Goal: Task Accomplishment & Management: Manage account settings

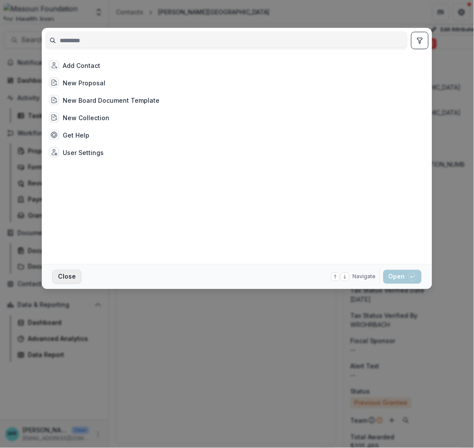
click at [64, 281] on button "Close" at bounding box center [66, 277] width 29 height 14
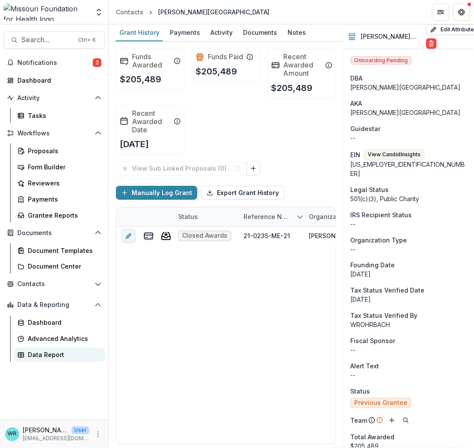
click at [48, 356] on div "Data Report" at bounding box center [63, 355] width 70 height 9
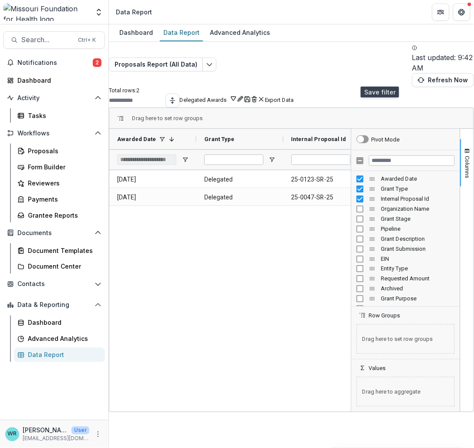
click at [251, 95] on button "Save" at bounding box center [247, 99] width 7 height 8
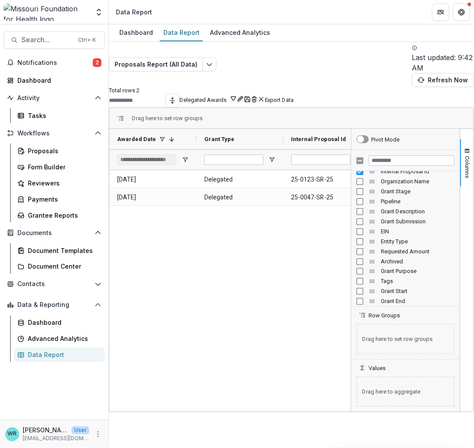
scroll to position [48, 0]
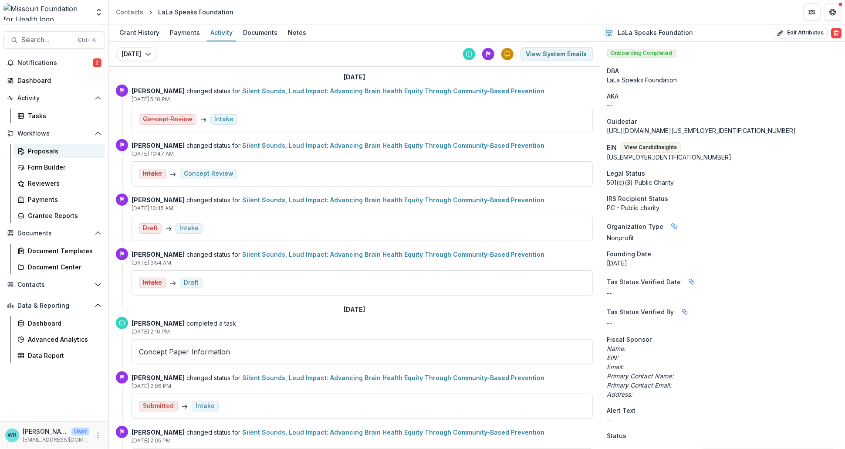
click at [49, 146] on link "Proposals" at bounding box center [59, 151] width 91 height 14
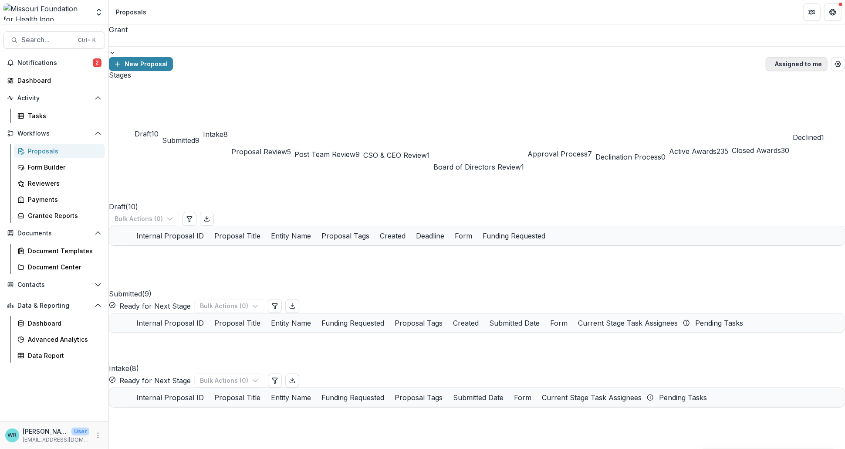
scroll to position [48, 0]
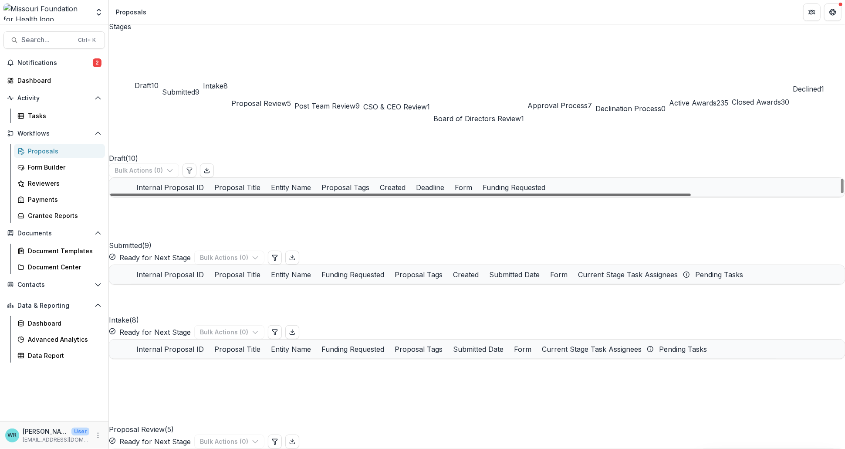
click at [460, 196] on div at bounding box center [400, 194] width 581 height 3
drag, startPoint x: 534, startPoint y: 240, endPoint x: 602, endPoint y: 241, distance: 68.8
click at [602, 196] on div at bounding box center [400, 194] width 581 height 3
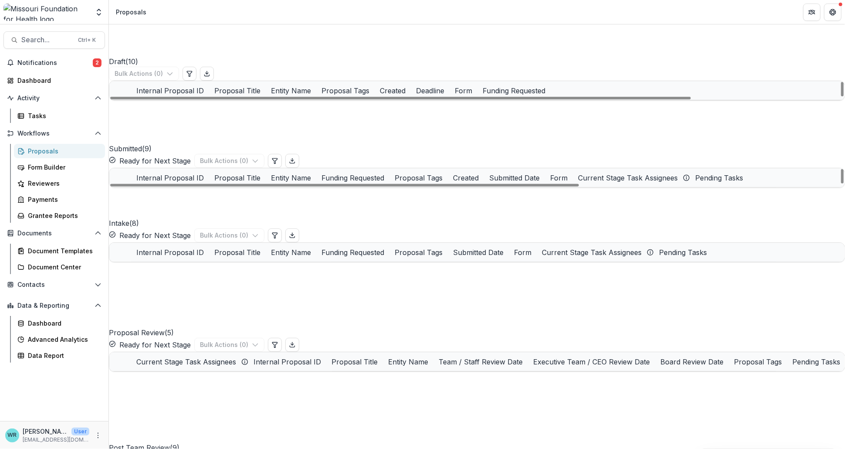
scroll to position [31, 0]
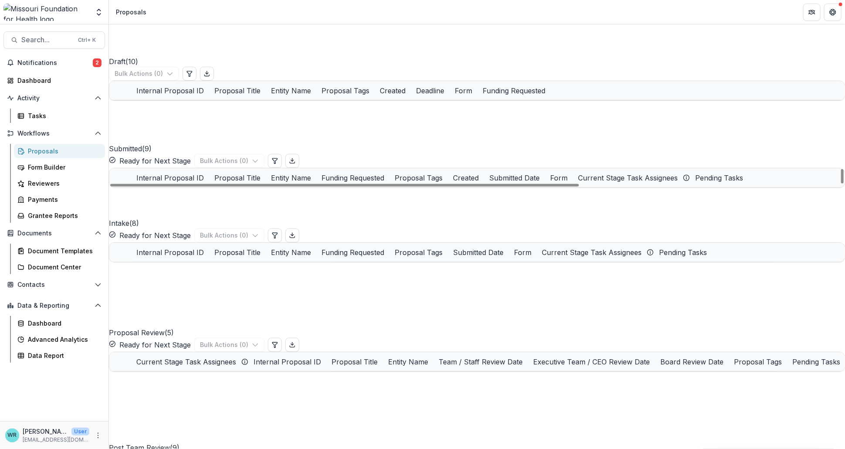
click at [579, 186] on div at bounding box center [344, 185] width 469 height 3
drag, startPoint x: 597, startPoint y: 338, endPoint x: 735, endPoint y: 339, distance: 138.1
click at [579, 186] on div at bounding box center [344, 185] width 469 height 3
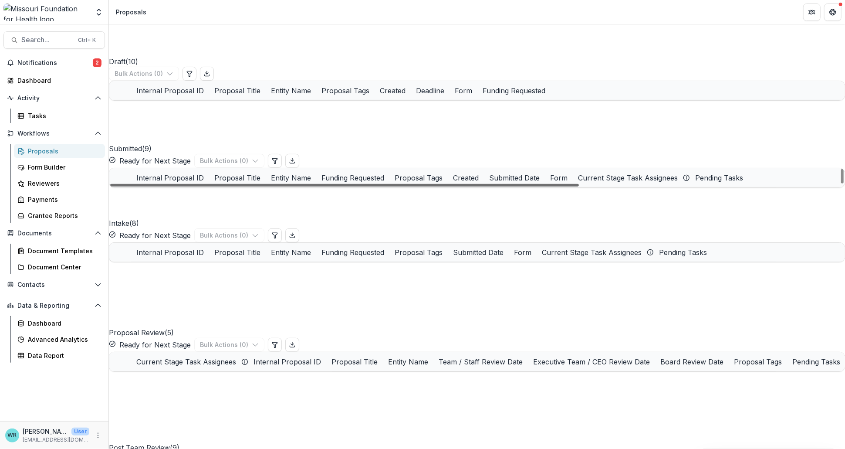
drag, startPoint x: 485, startPoint y: 337, endPoint x: 117, endPoint y: 345, distance: 368.1
click at [117, 186] on div at bounding box center [344, 185] width 469 height 3
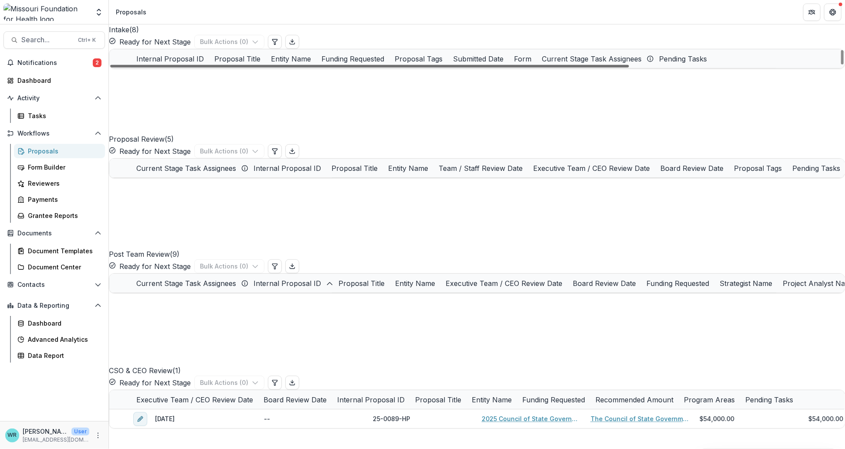
scroll to position [0, 0]
drag, startPoint x: 359, startPoint y: 340, endPoint x: 299, endPoint y: 342, distance: 60.6
click at [299, 68] on div at bounding box center [369, 66] width 519 height 3
drag, startPoint x: 547, startPoint y: 337, endPoint x: 502, endPoint y: 317, distance: 49.1
click at [426, 68] on div at bounding box center [369, 66] width 519 height 3
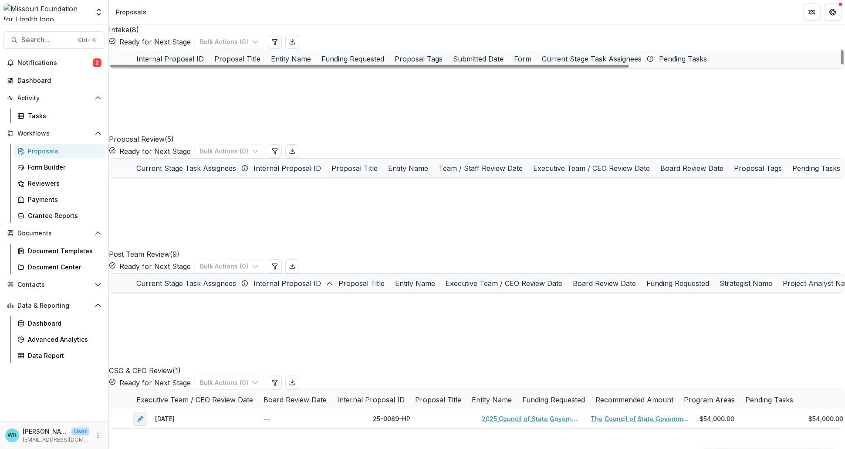
drag, startPoint x: 119, startPoint y: 233, endPoint x: 122, endPoint y: 244, distance: 12.1
click at [109, 87] on span at bounding box center [109, 87] width 0 height 0
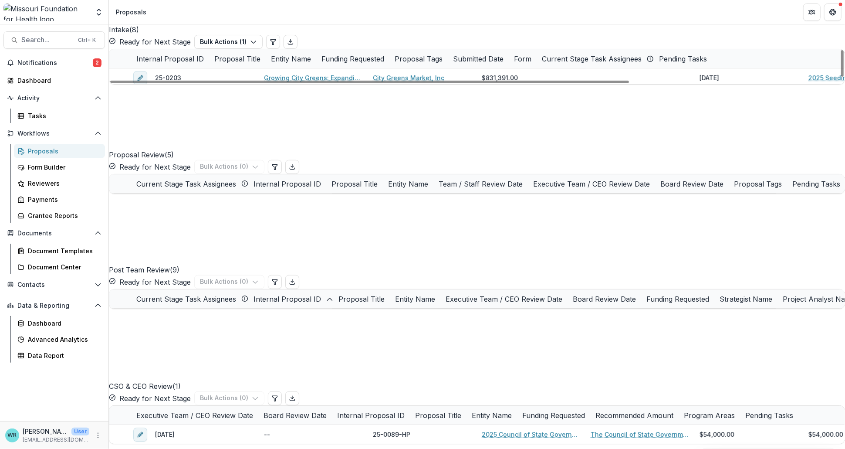
drag, startPoint x: 122, startPoint y: 254, endPoint x: 122, endPoint y: 274, distance: 20.5
click at [109, 106] on span at bounding box center [109, 106] width 0 height 0
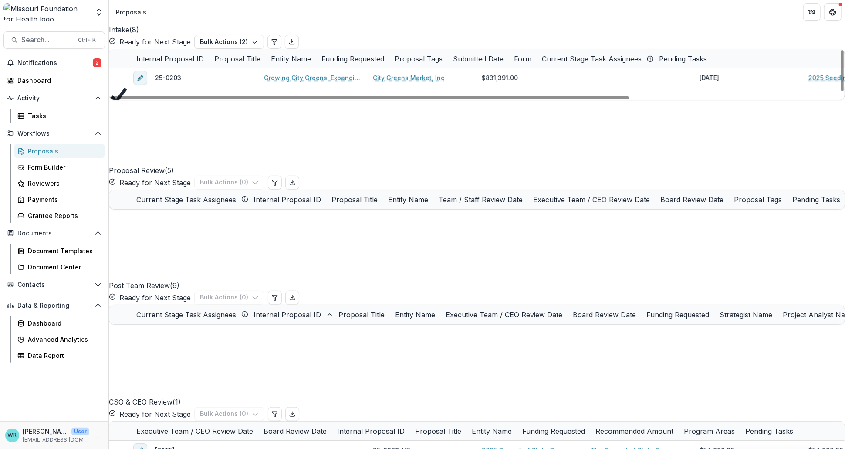
click at [109, 156] on span at bounding box center [109, 156] width 0 height 0
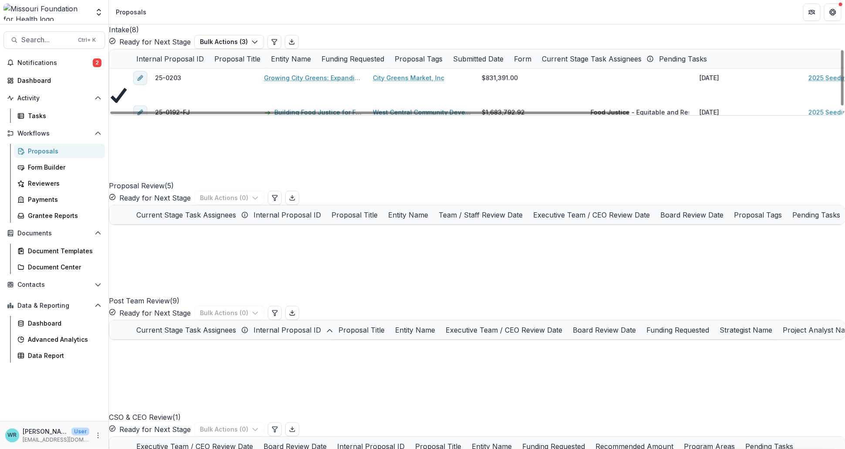
click at [109, 143] on span at bounding box center [109, 143] width 0 height 0
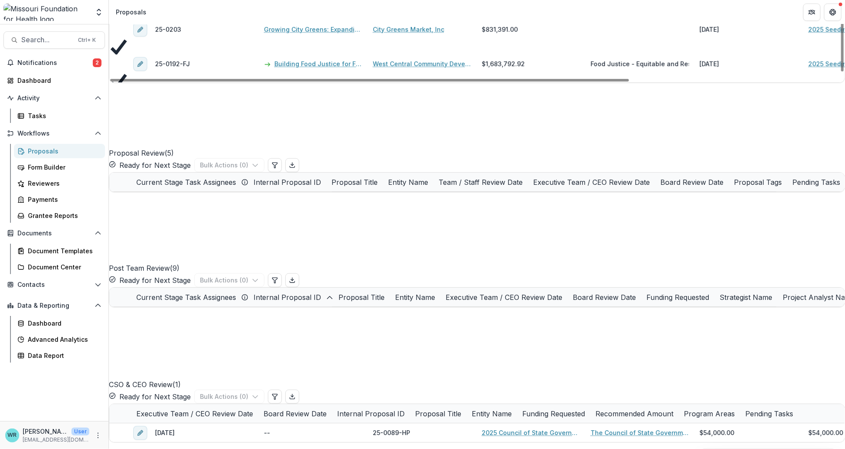
scroll to position [338, 0]
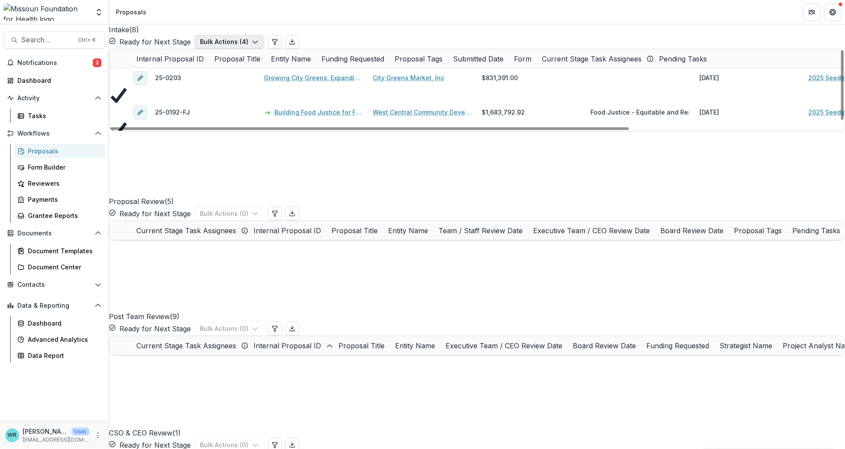
click at [264, 49] on button "Bulk Actions ( 4 )" at bounding box center [229, 42] width 70 height 14
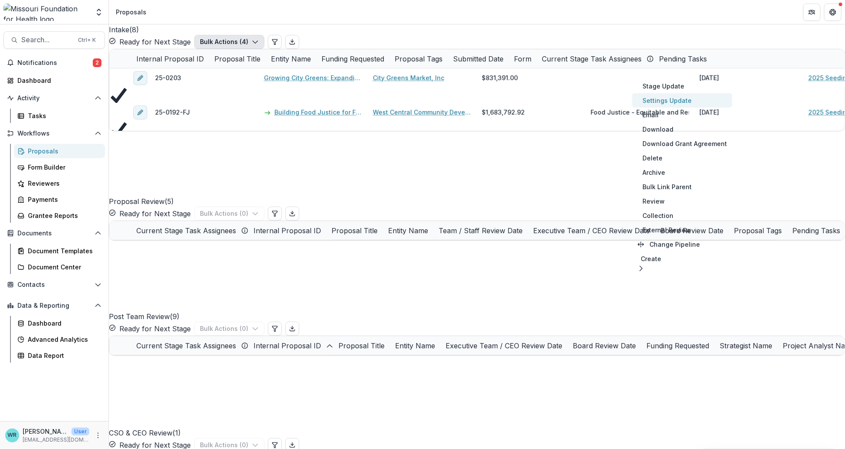
click at [680, 100] on button "Settings Update" at bounding box center [682, 100] width 100 height 14
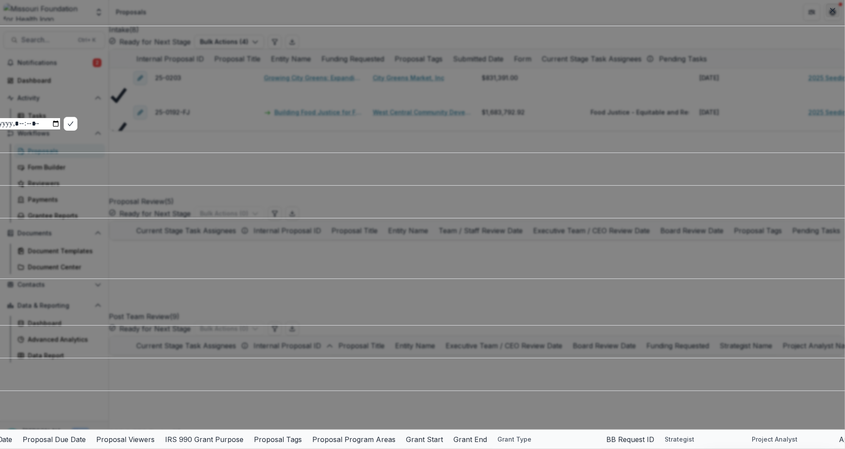
click at [835, 8] on icon "Close" at bounding box center [832, 10] width 5 height 5
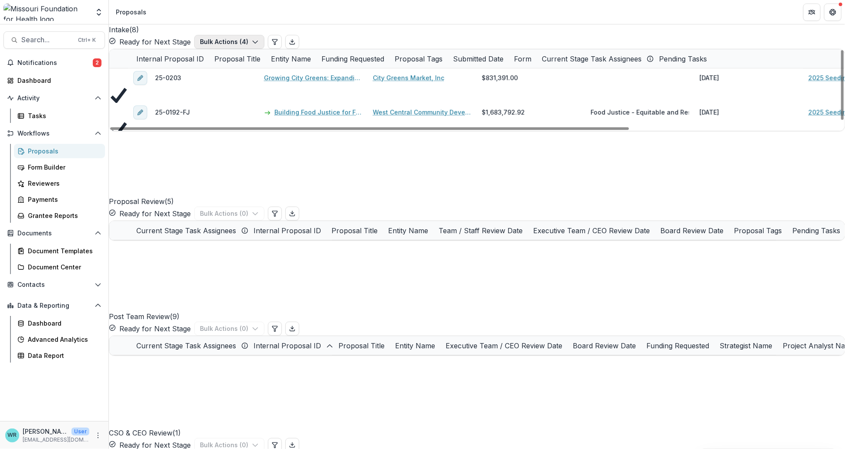
click at [259, 45] on icon "button" at bounding box center [255, 41] width 7 height 7
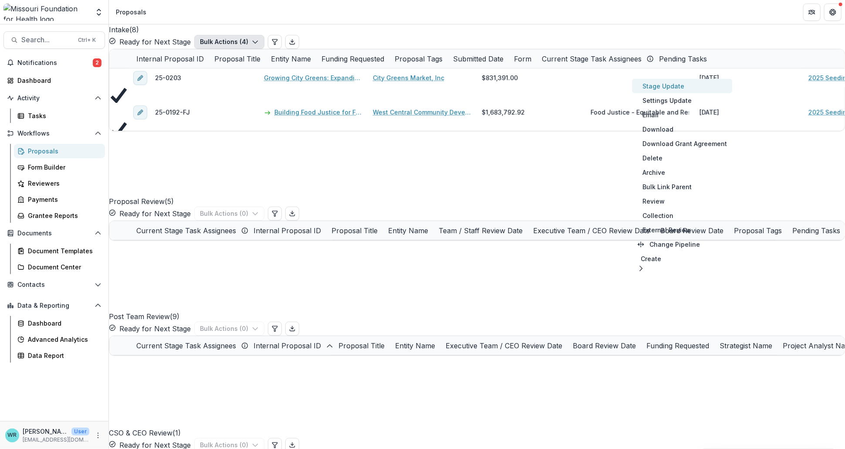
click at [673, 86] on button "Stage Update" at bounding box center [682, 86] width 100 height 14
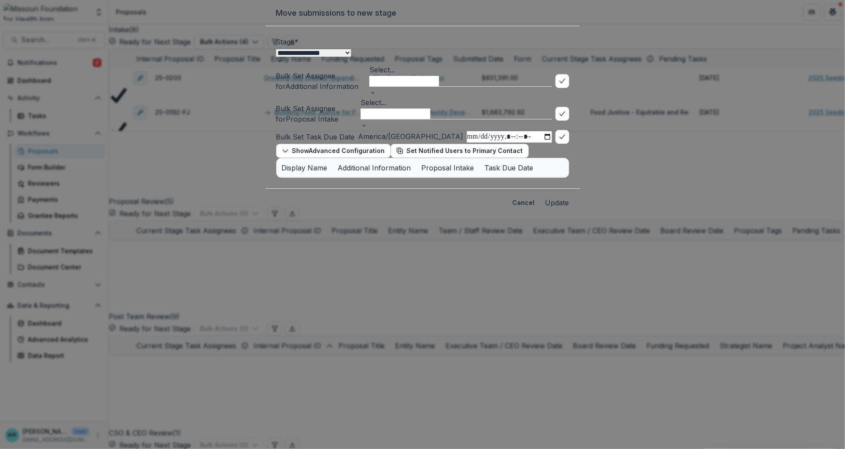
click at [351, 57] on select "**********" at bounding box center [313, 52] width 75 height 7
select select "**********"
click at [276, 57] on select "**********" at bounding box center [313, 52] width 75 height 7
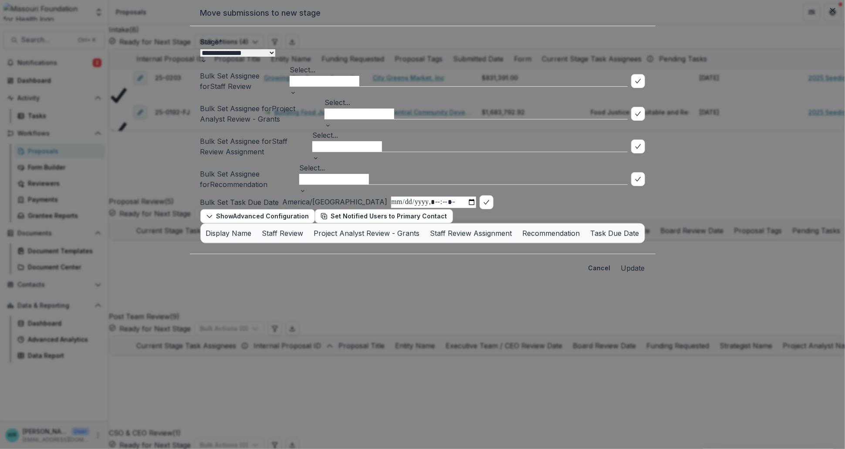
click at [308, 86] on div at bounding box center [459, 80] width 338 height 11
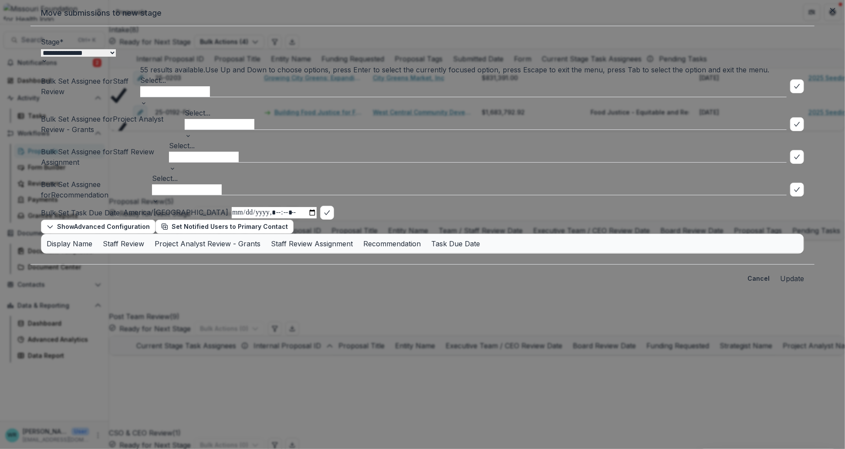
click at [64, 46] on label "Stage *" at bounding box center [52, 41] width 23 height 9
click at [116, 57] on select "**********" at bounding box center [78, 52] width 75 height 7
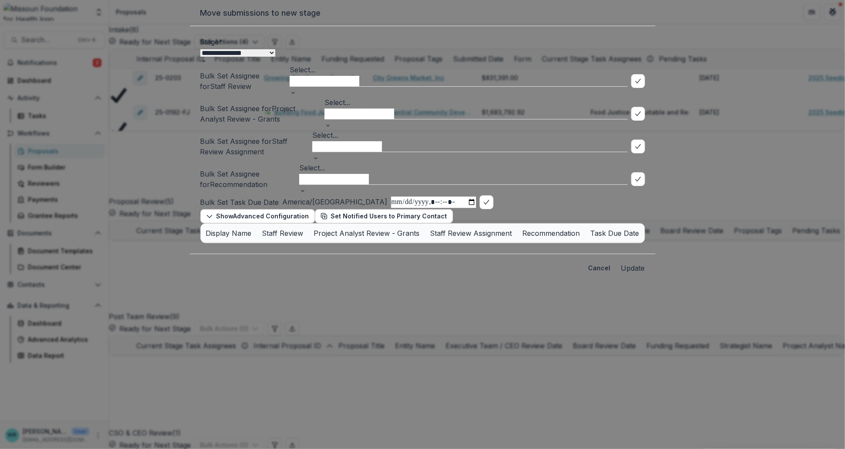
click at [340, 143] on div at bounding box center [469, 145] width 315 height 11
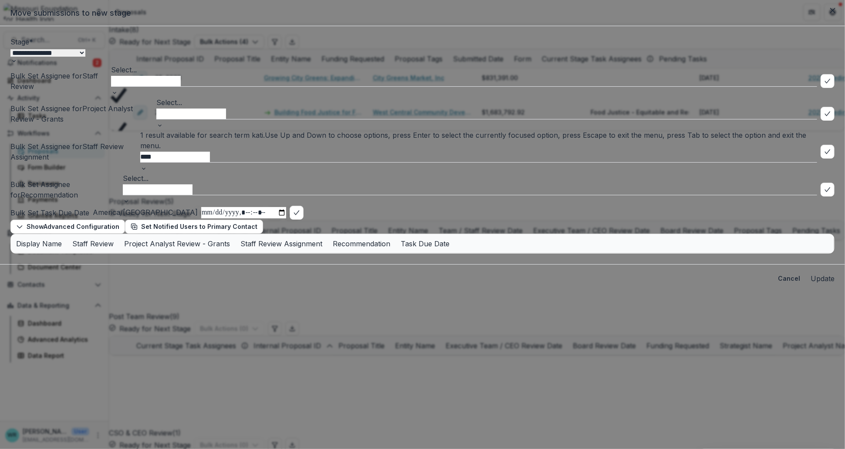
type input "*****"
click at [355, 448] on div "Katie Kaufmann - kkaufmann@mffh.org" at bounding box center [422, 454] width 845 height 10
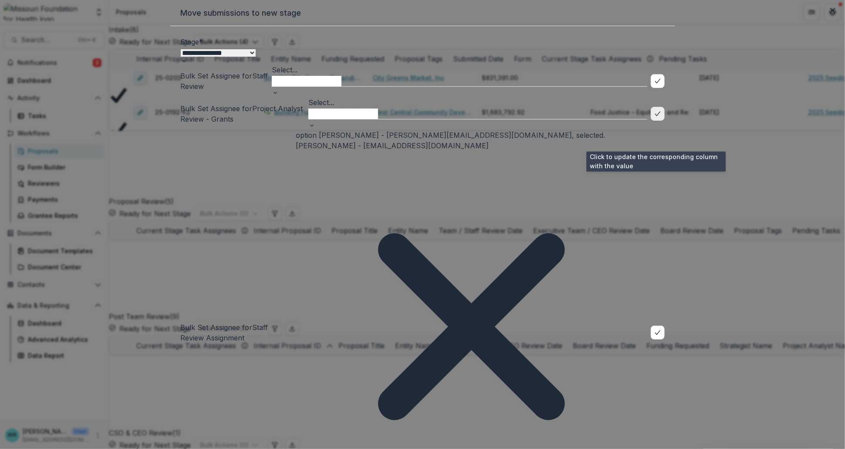
click at [657, 329] on icon "bulk-confirm-option" at bounding box center [657, 332] width 7 height 7
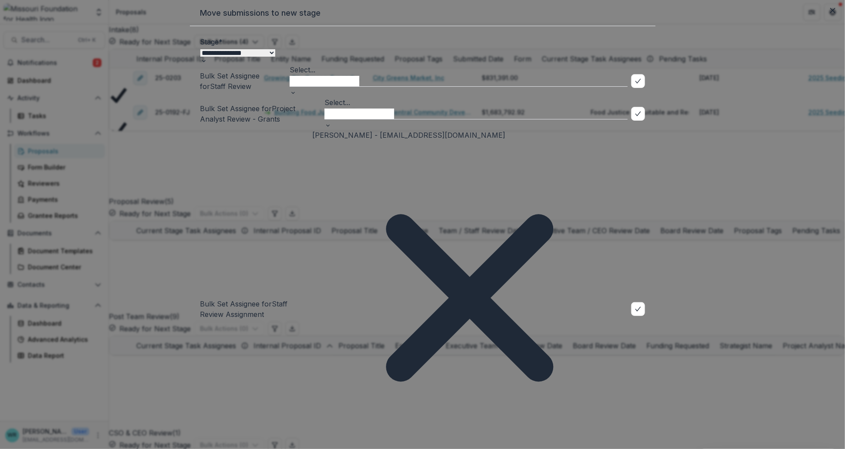
click at [356, 119] on div at bounding box center [476, 113] width 303 height 11
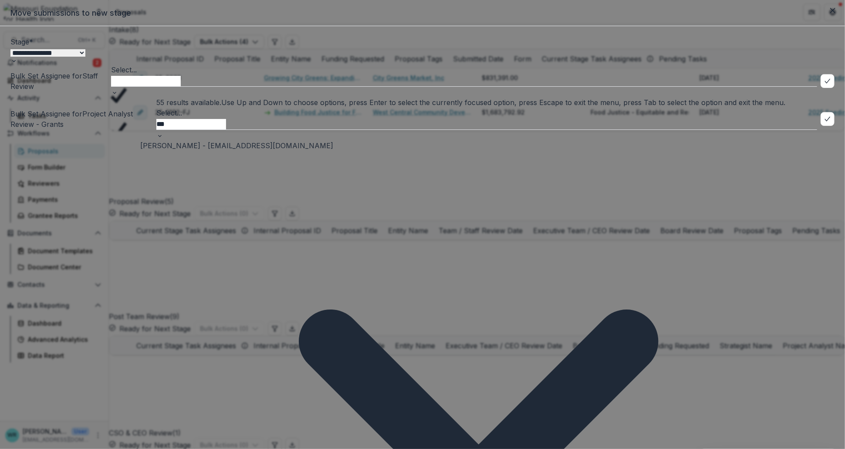
type input "****"
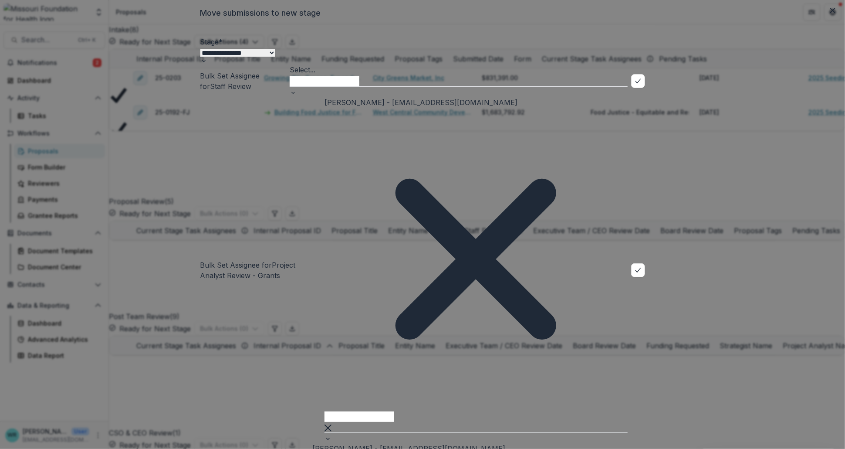
scroll to position [0, 173]
drag, startPoint x: 479, startPoint y: 313, endPoint x: 642, endPoint y: 310, distance: 163.4
click at [642, 267] on icon "bulk-confirm-option" at bounding box center [638, 270] width 7 height 7
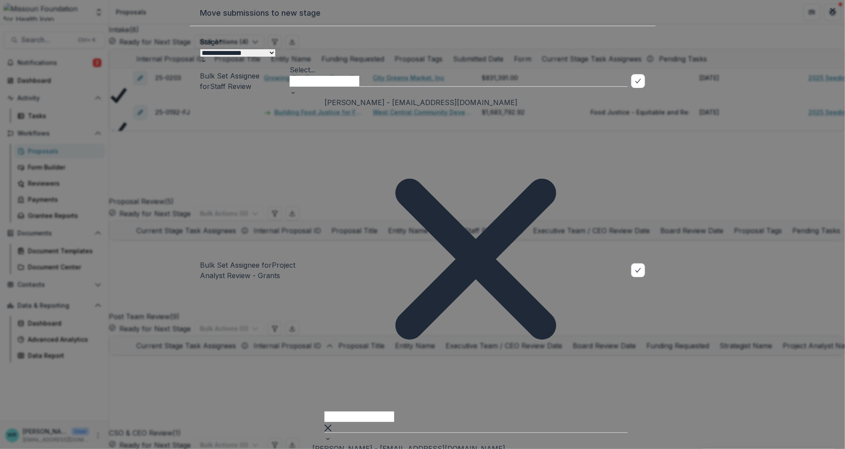
drag, startPoint x: 342, startPoint y: 312, endPoint x: 149, endPoint y: 301, distance: 193.3
drag, startPoint x: 407, startPoint y: 311, endPoint x: 181, endPoint y: 326, distance: 227.0
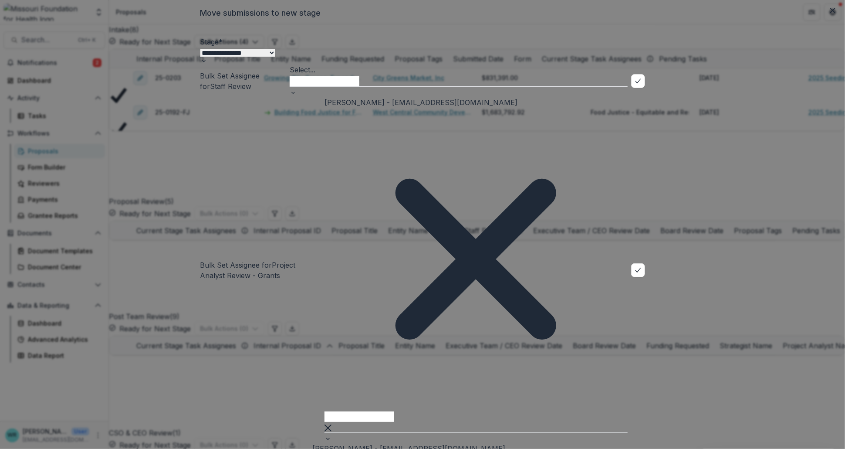
click at [275, 57] on select "**********" at bounding box center [237, 52] width 75 height 7
click at [200, 57] on select "**********" at bounding box center [237, 52] width 75 height 7
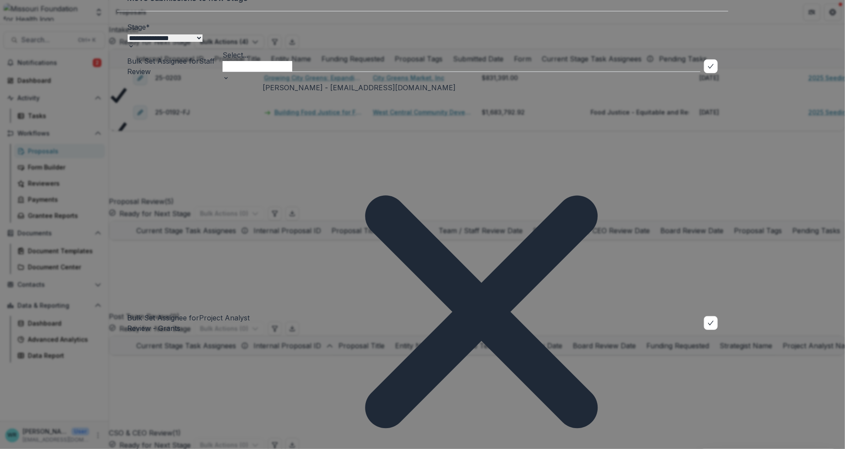
drag, startPoint x: 390, startPoint y: 378, endPoint x: 473, endPoint y: 380, distance: 82.8
drag, startPoint x: 688, startPoint y: 381, endPoint x: 615, endPoint y: 383, distance: 73.2
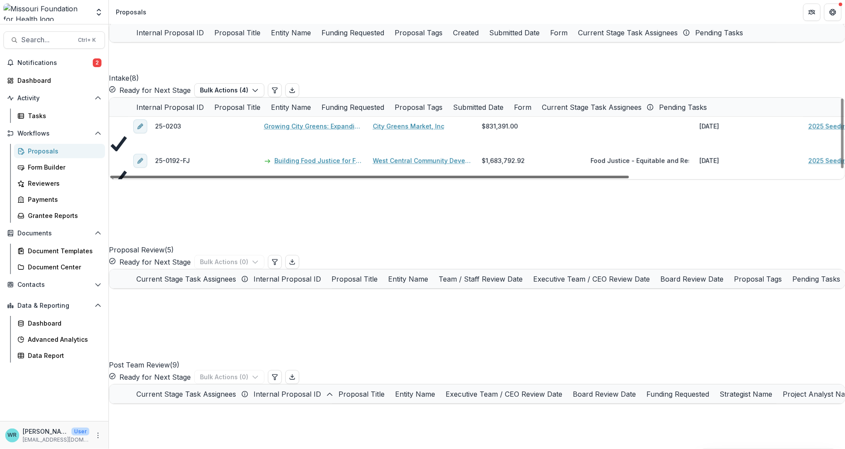
scroll to position [0, 0]
drag, startPoint x: 564, startPoint y: 387, endPoint x: 379, endPoint y: 415, distance: 186.8
click at [380, 178] on div at bounding box center [369, 177] width 519 height 3
drag, startPoint x: 124, startPoint y: 266, endPoint x: 119, endPoint y: 288, distance: 23.2
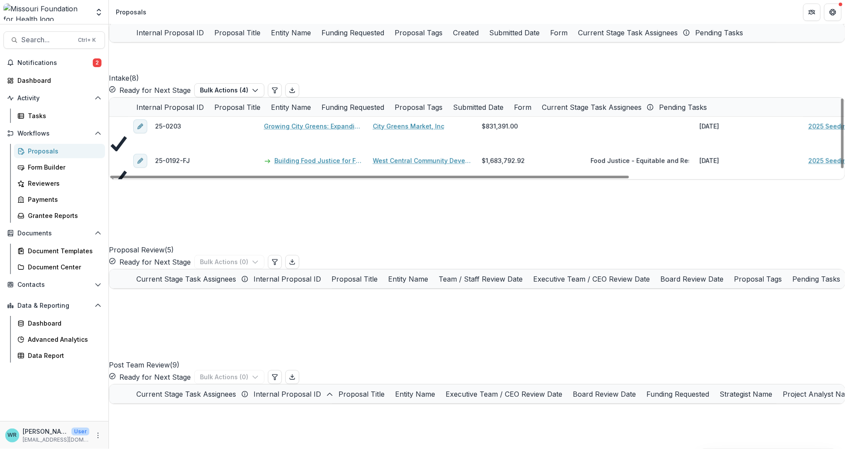
click at [124, 151] on icon at bounding box center [118, 143] width 19 height 16
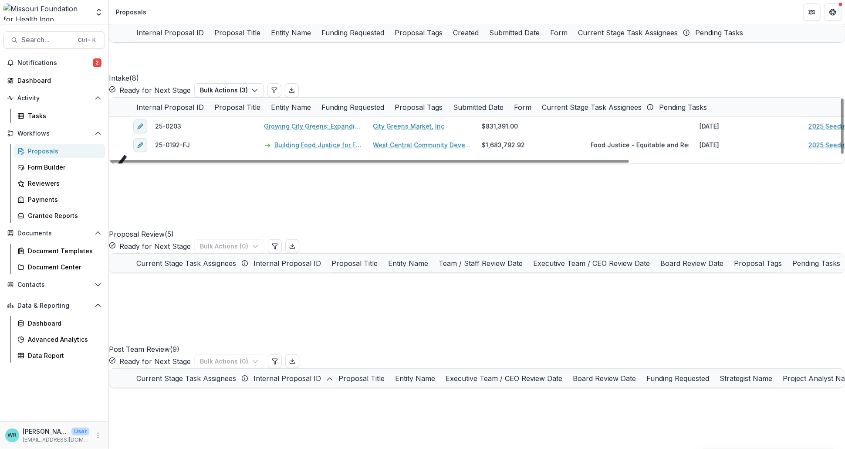
click at [119, 170] on icon at bounding box center [118, 162] width 19 height 16
click at [122, 204] on icon at bounding box center [118, 197] width 19 height 16
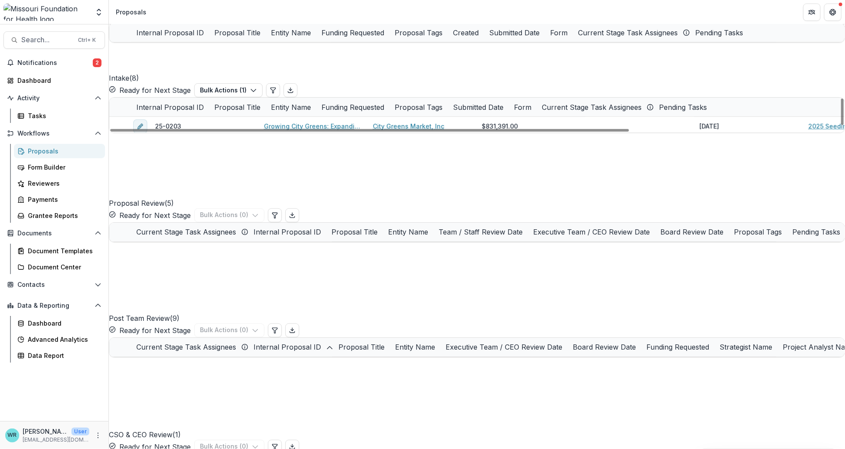
click at [121, 207] on icon at bounding box center [118, 200] width 19 height 16
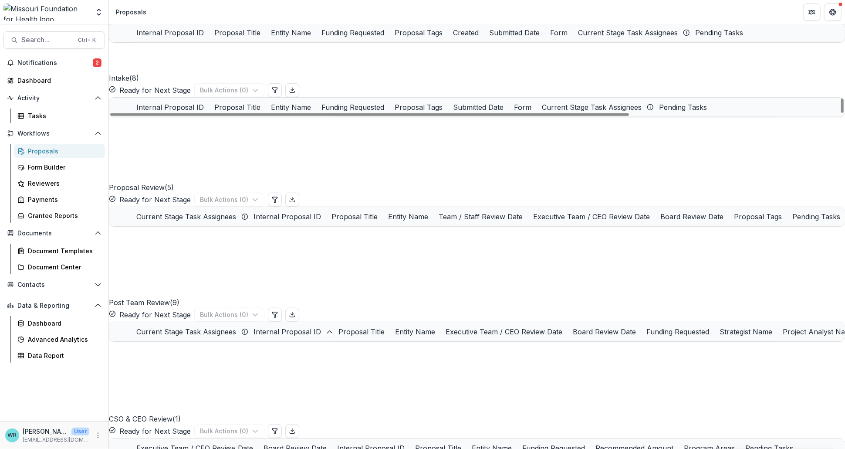
click at [405, 210] on div "Lake Area Citizens Advisory Board Inc." at bounding box center [422, 201] width 109 height 19
click at [406, 206] on link "Lake Area Citizens Advisory Board Inc." at bounding box center [422, 200] width 98 height 9
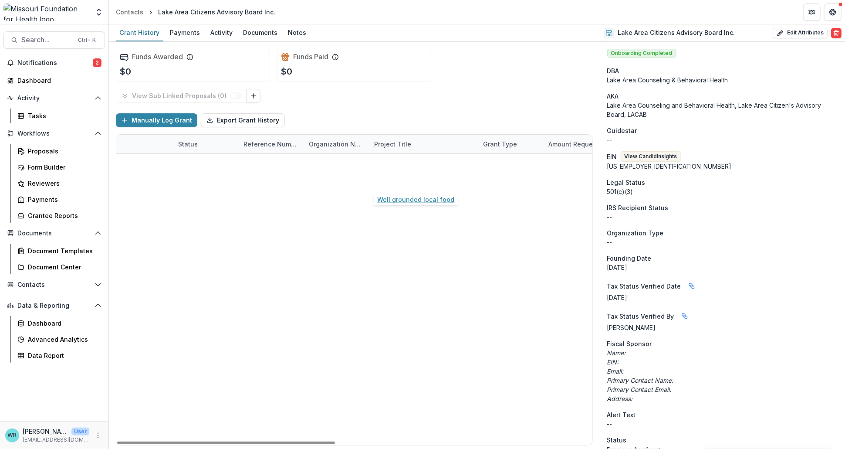
click at [419, 180] on link "Well grounded local food" at bounding box center [412, 181] width 77 height 9
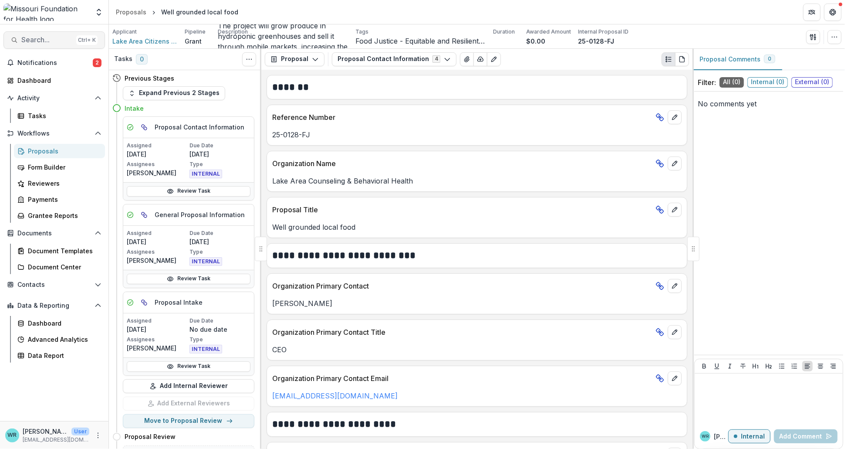
click at [57, 41] on span "Search..." at bounding box center [46, 40] width 51 height 8
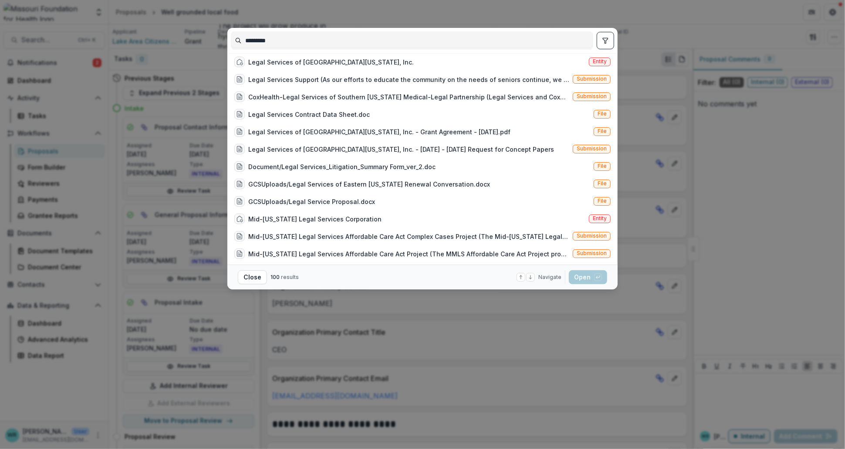
type input "*********"
click at [608, 42] on icon "toggle filters" at bounding box center [605, 40] width 7 height 7
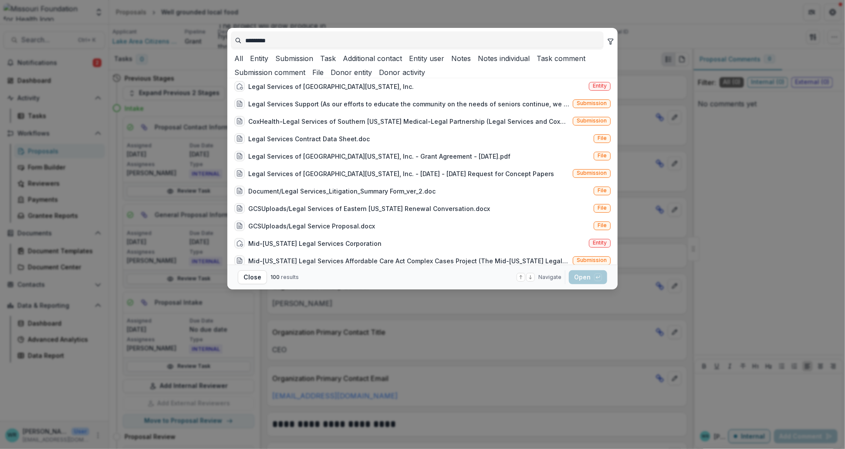
click at [268, 62] on button "Entity" at bounding box center [258, 58] width 22 height 10
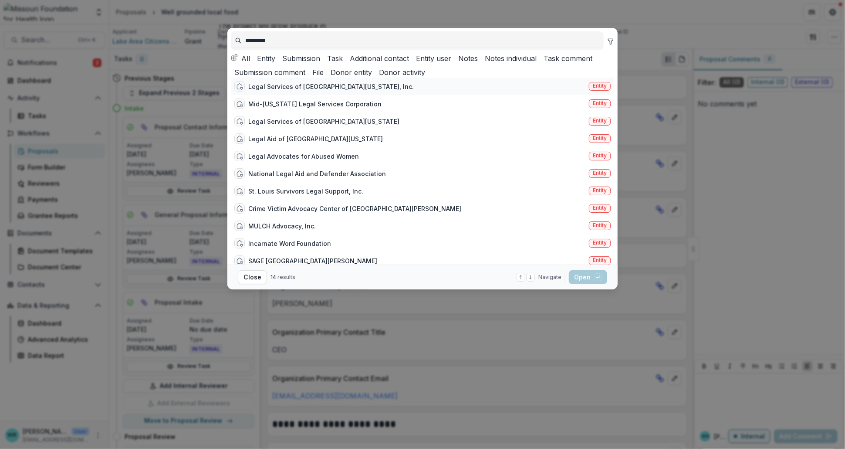
click at [337, 91] on div "Legal Services of Eastern Missouri, Inc." at bounding box center [331, 86] width 166 height 9
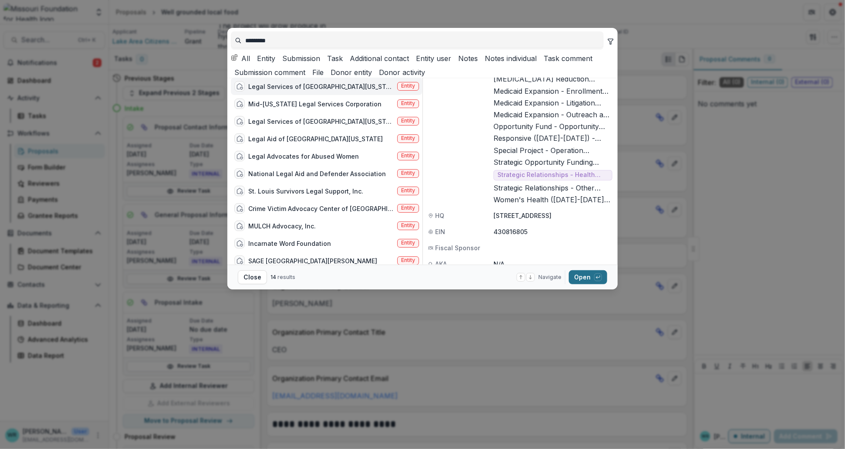
scroll to position [290, 0]
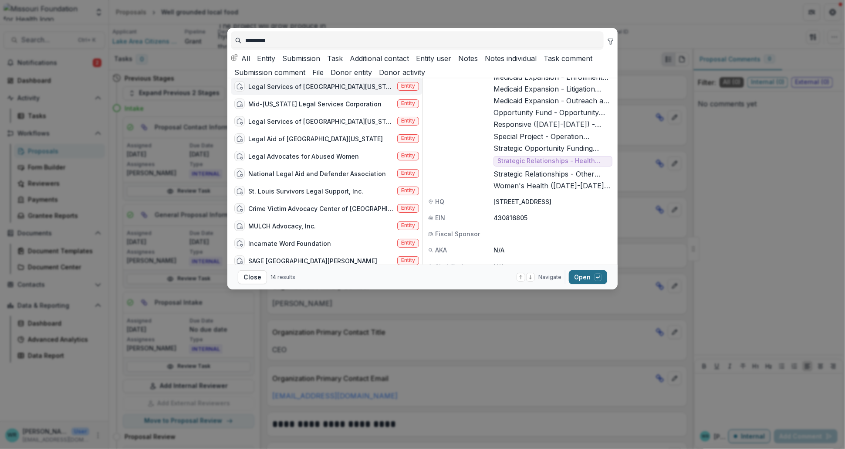
click at [591, 282] on button "Open with enter key" at bounding box center [588, 277] width 38 height 14
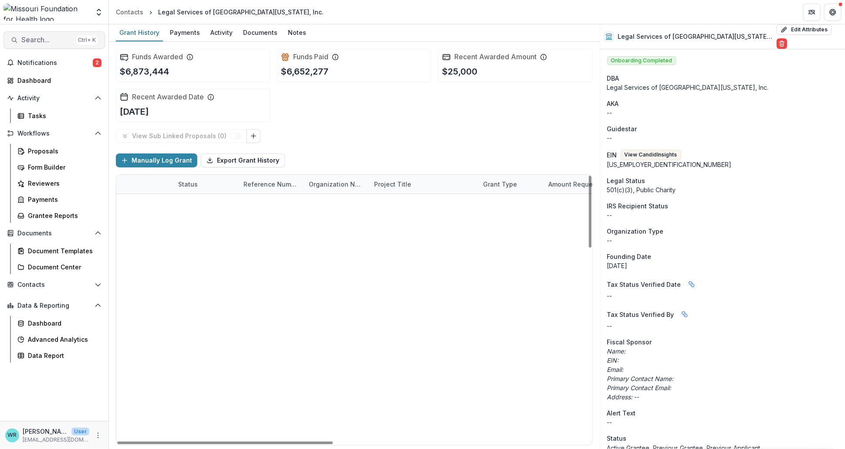
click at [48, 38] on span "Search..." at bounding box center [46, 40] width 51 height 8
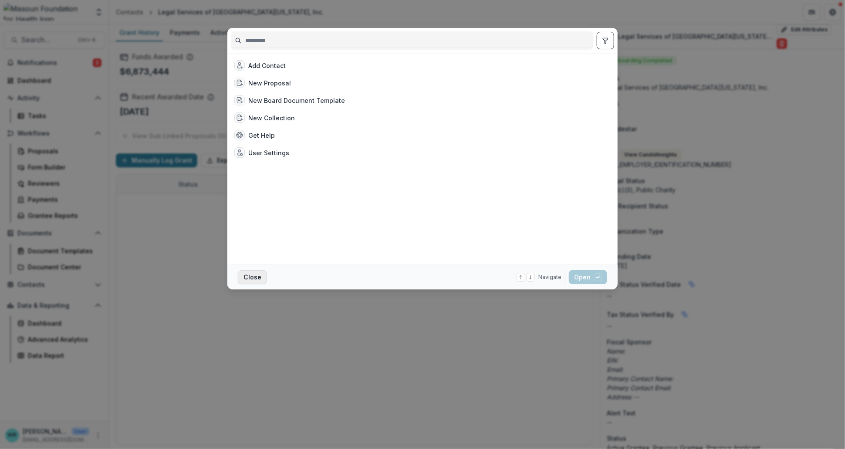
click at [262, 279] on button "Close" at bounding box center [252, 277] width 29 height 14
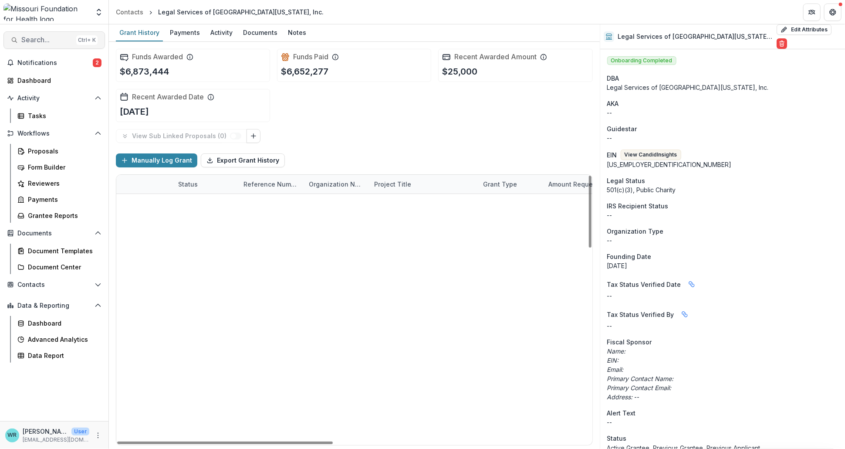
click at [39, 42] on span "Search..." at bounding box center [46, 40] width 51 height 8
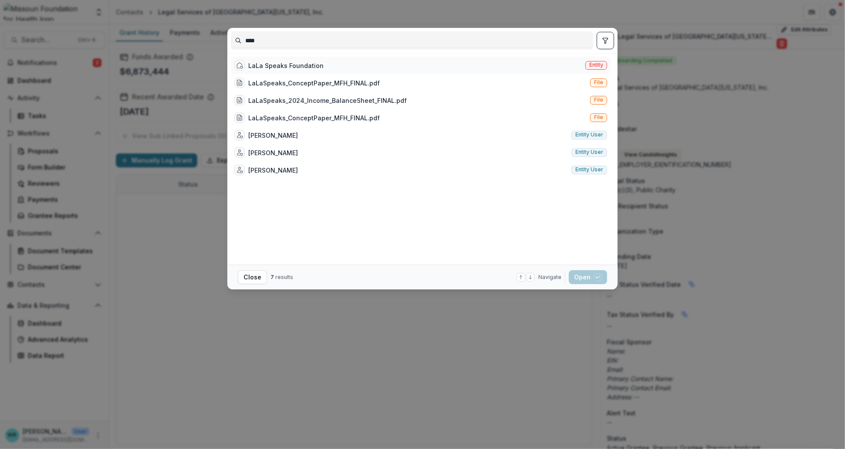
type input "****"
click at [602, 68] on span "Entity" at bounding box center [596, 65] width 22 height 9
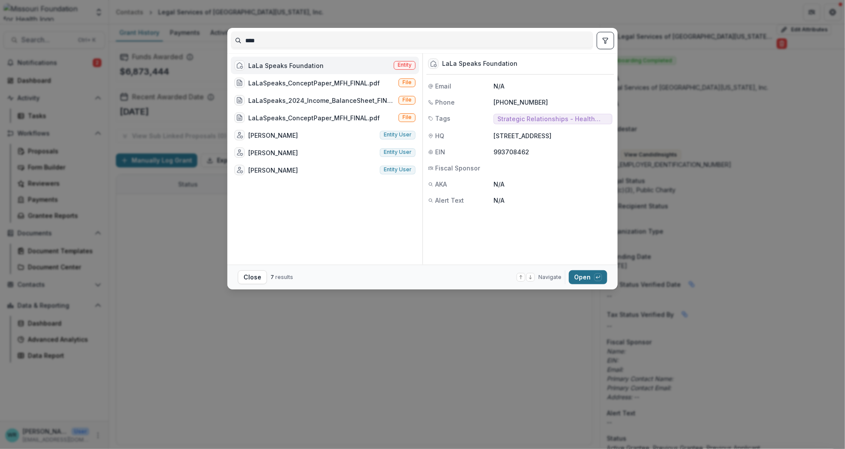
click at [594, 282] on button "Open with enter key" at bounding box center [588, 277] width 38 height 14
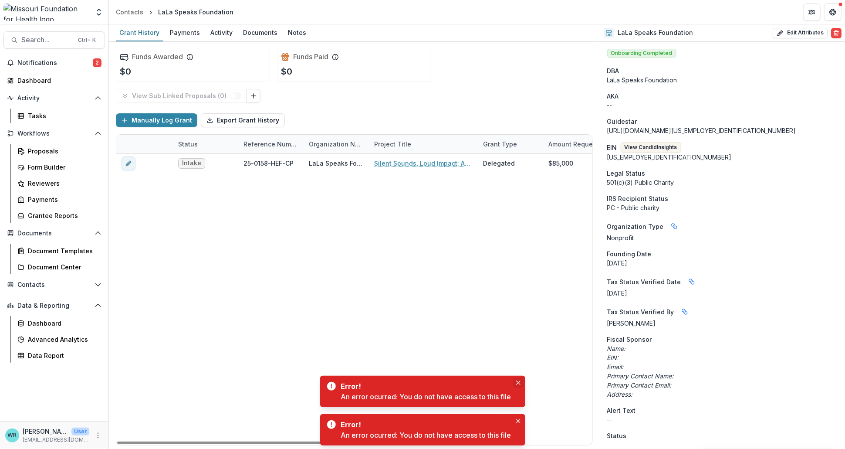
click at [519, 383] on icon "Close" at bounding box center [518, 382] width 4 height 4
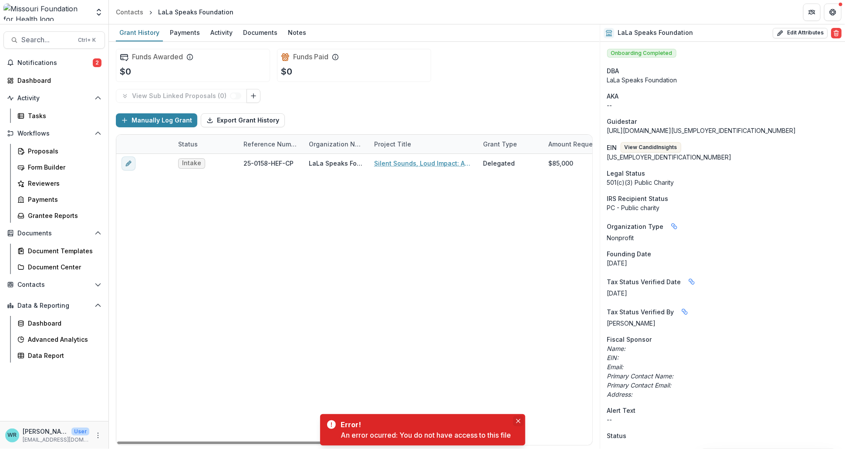
click at [518, 422] on icon "Close" at bounding box center [518, 421] width 4 height 4
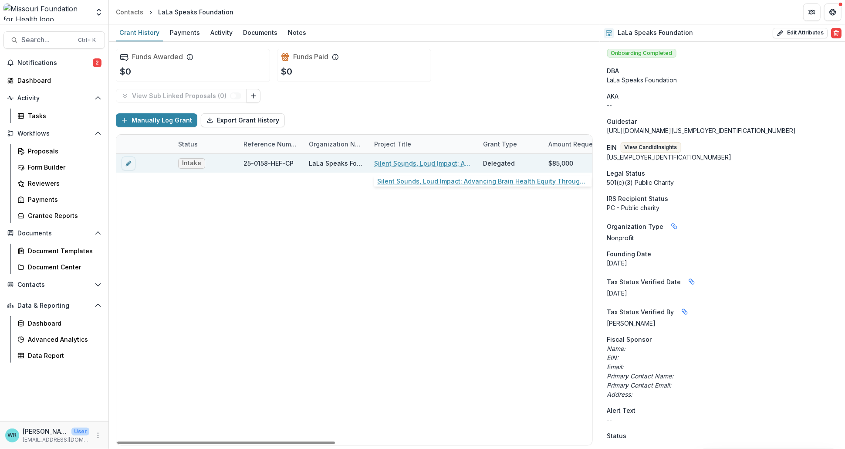
click at [407, 162] on link "Silent Sounds, Loud Impact: Advancing Brain Health Equity Through Community-Bas…" at bounding box center [423, 163] width 98 height 9
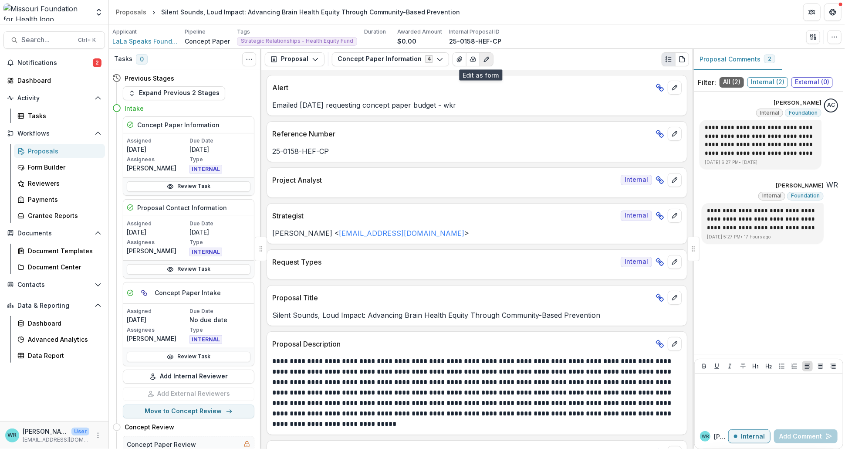
click at [483, 61] on icon "Edit as form" at bounding box center [486, 59] width 7 height 7
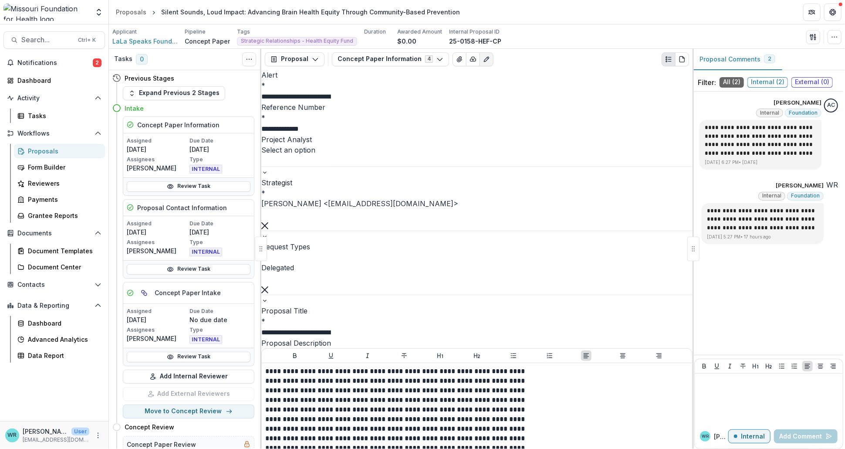
scroll to position [872, 0]
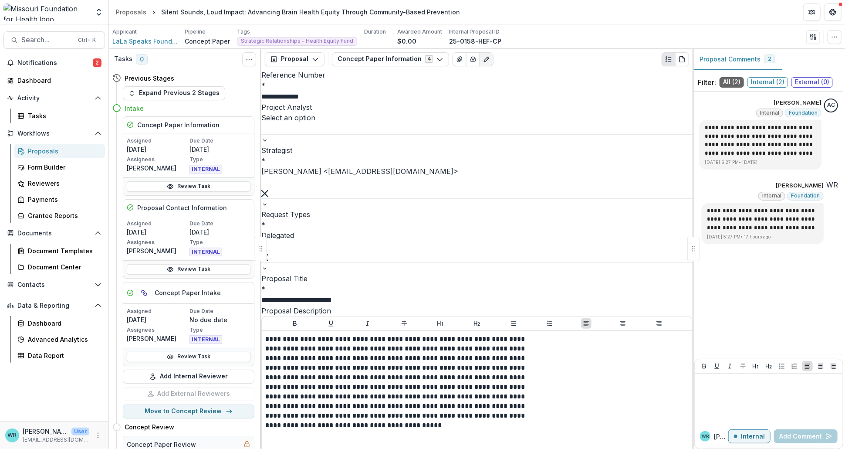
scroll to position [0, 0]
click at [440, 62] on button "Concept Paper Information 4" at bounding box center [390, 59] width 117 height 14
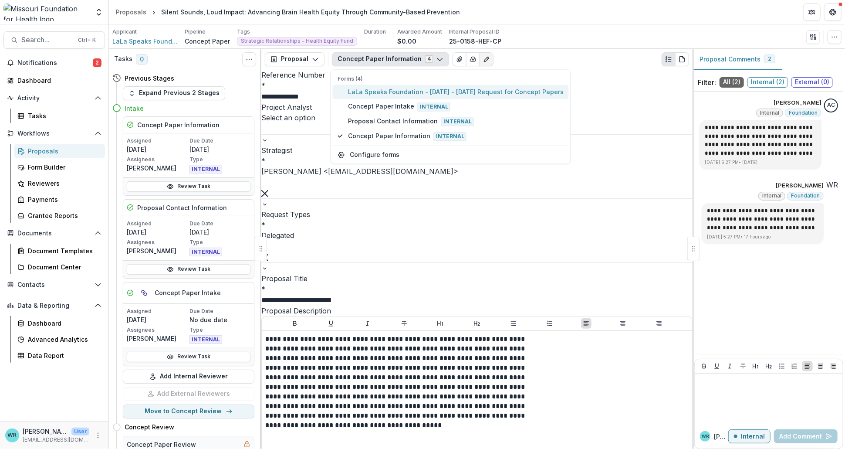
click at [400, 89] on span "LaLa Speaks Foundation - [DATE] - [DATE] Request for Concept Papers" at bounding box center [456, 91] width 216 height 9
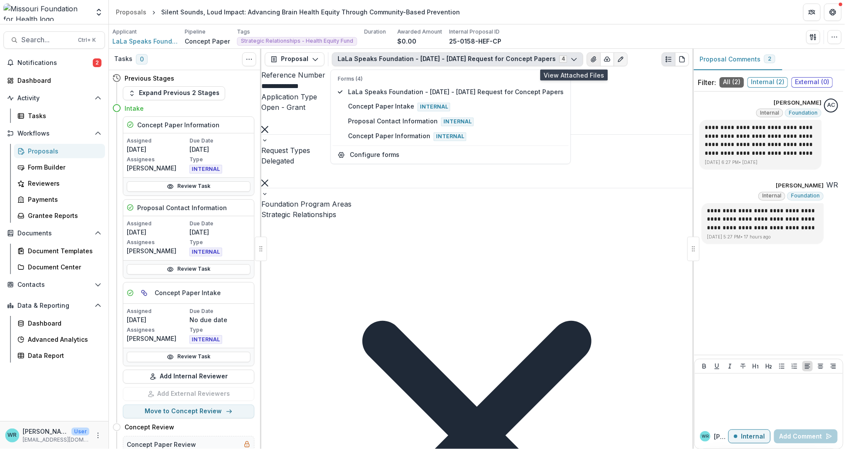
click at [590, 61] on icon "View Attached Files" at bounding box center [593, 59] width 7 height 7
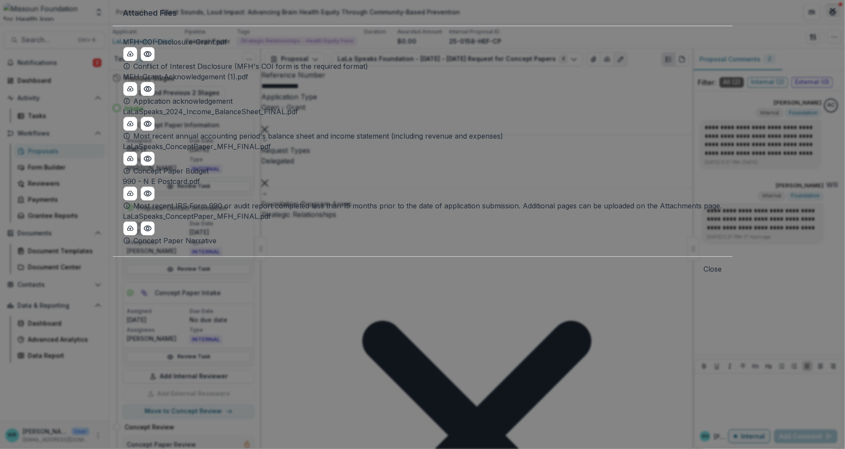
click at [826, 17] on button "Close" at bounding box center [833, 10] width 14 height 14
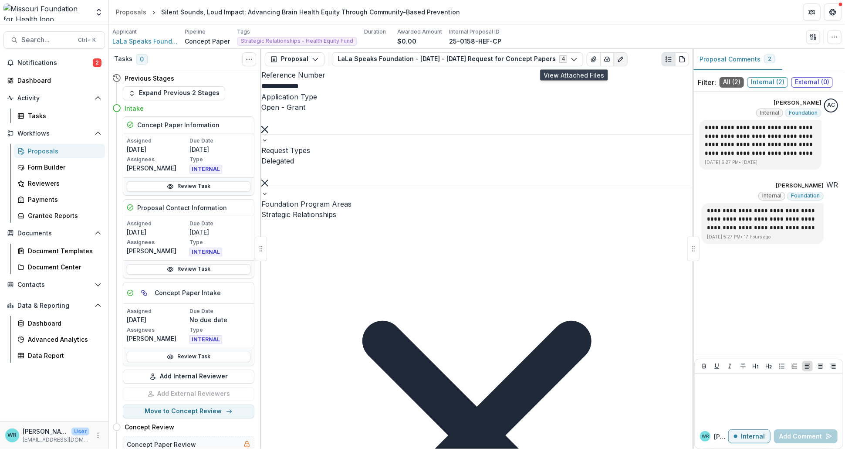
scroll to position [1447, 0]
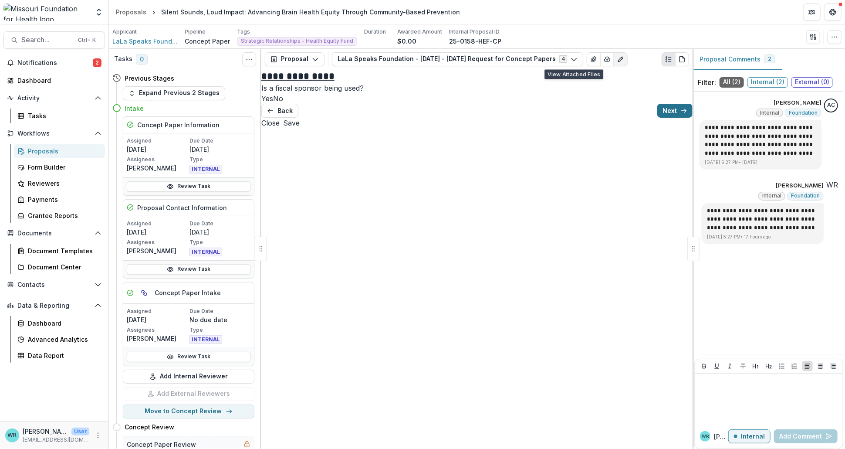
scroll to position [0, 0]
click at [657, 118] on button "Next" at bounding box center [674, 111] width 35 height 14
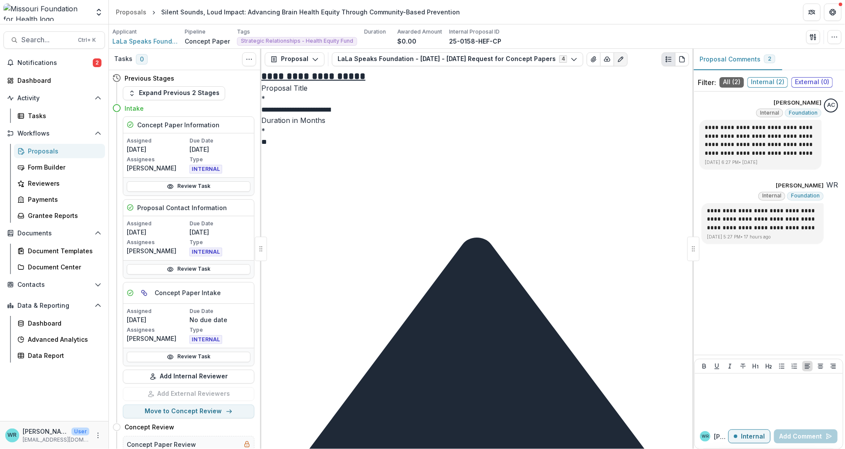
scroll to position [467, 0]
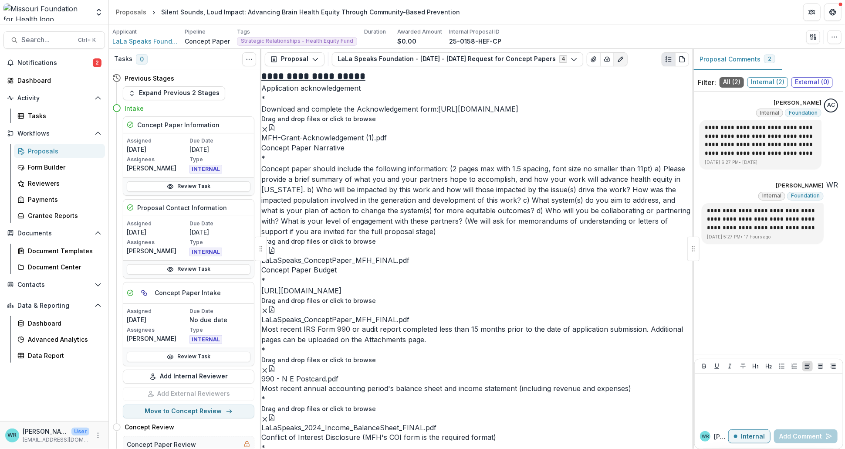
scroll to position [271, 0]
click at [268, 308] on button "Remove File" at bounding box center [264, 310] width 7 height 10
click at [818, 37] on button "button" at bounding box center [813, 37] width 14 height 14
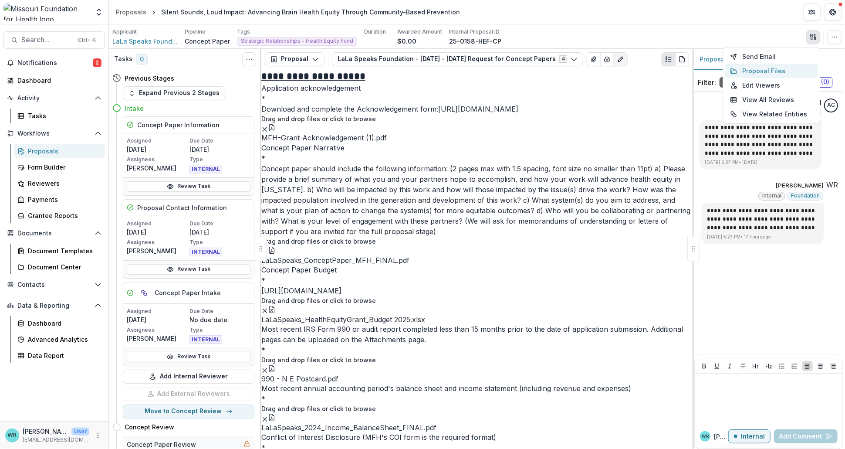
click at [763, 67] on button "Proposal Files" at bounding box center [771, 71] width 93 height 14
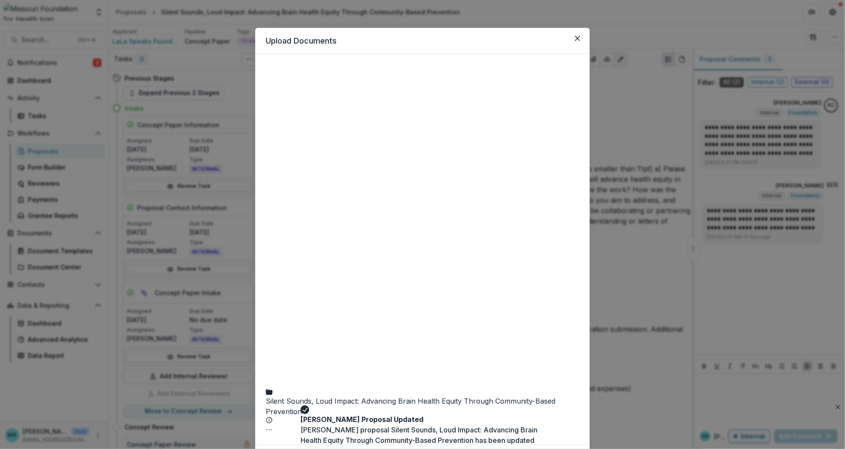
click at [276, 76] on icon at bounding box center [423, 221] width 314 height 314
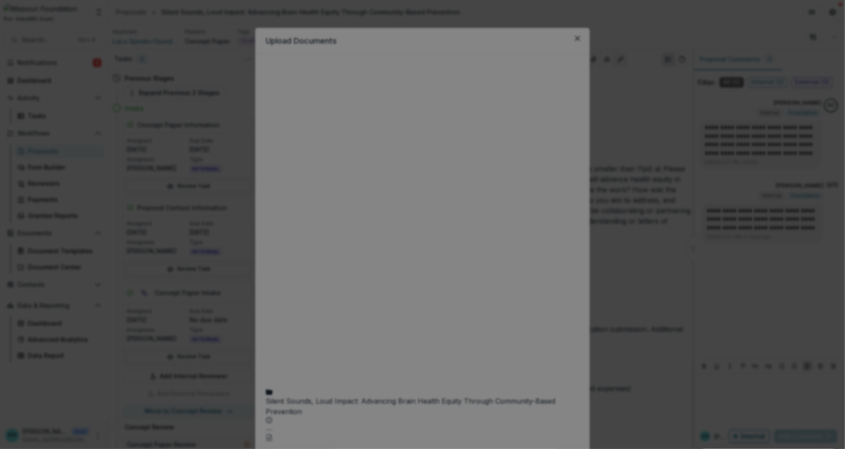
click at [826, 17] on button "Close" at bounding box center [833, 10] width 14 height 14
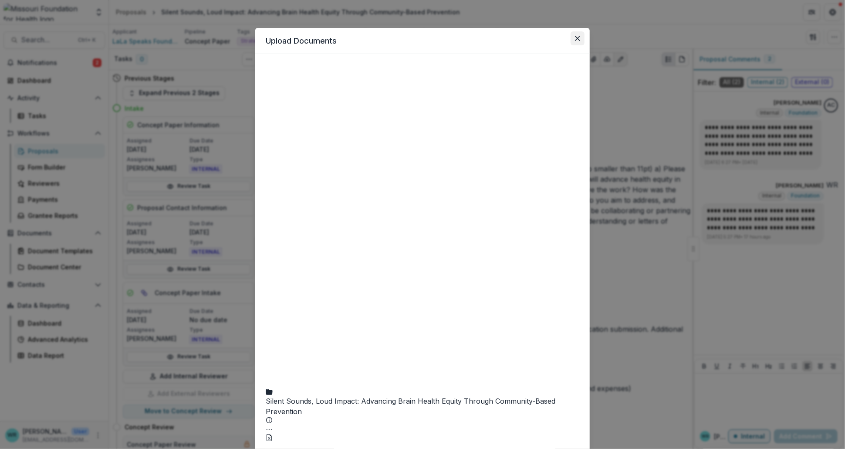
click at [580, 39] on button "Close" at bounding box center [578, 38] width 14 height 14
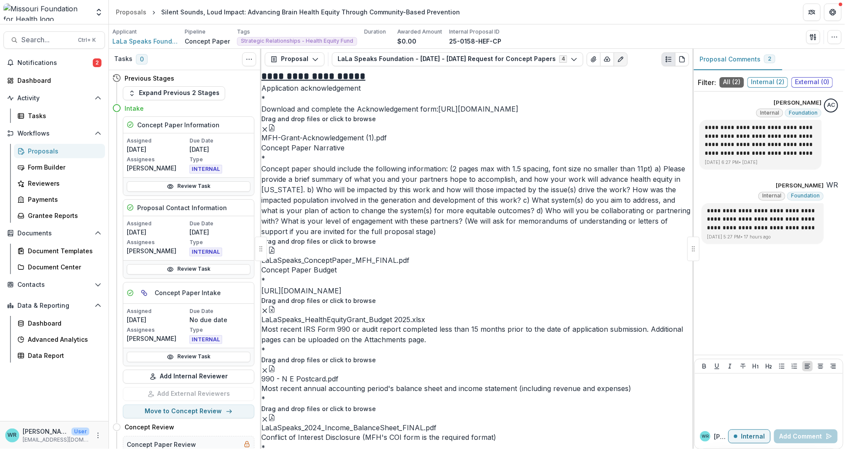
scroll to position [387, 0]
drag, startPoint x: 382, startPoint y: 188, endPoint x: 447, endPoint y: 212, distance: 69.6
click at [268, 307] on icon "Remove File" at bounding box center [264, 310] width 7 height 7
click at [836, 419] on icon "Close" at bounding box center [838, 417] width 4 height 4
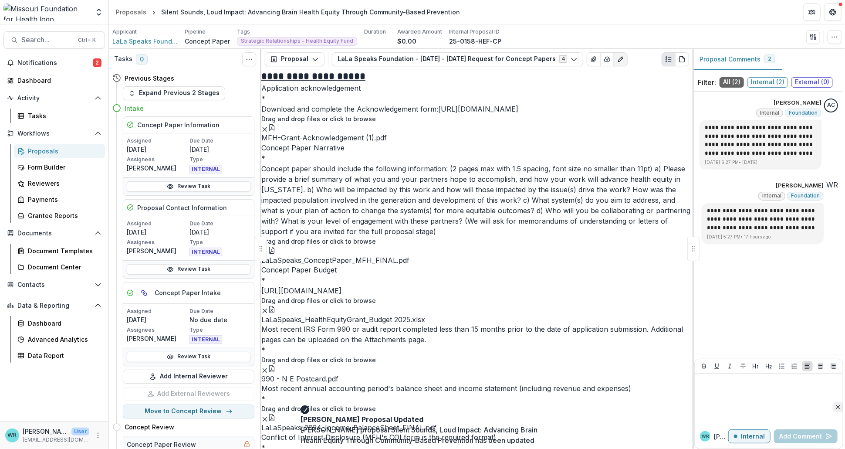
click at [836, 405] on icon "Close" at bounding box center [838, 407] width 4 height 4
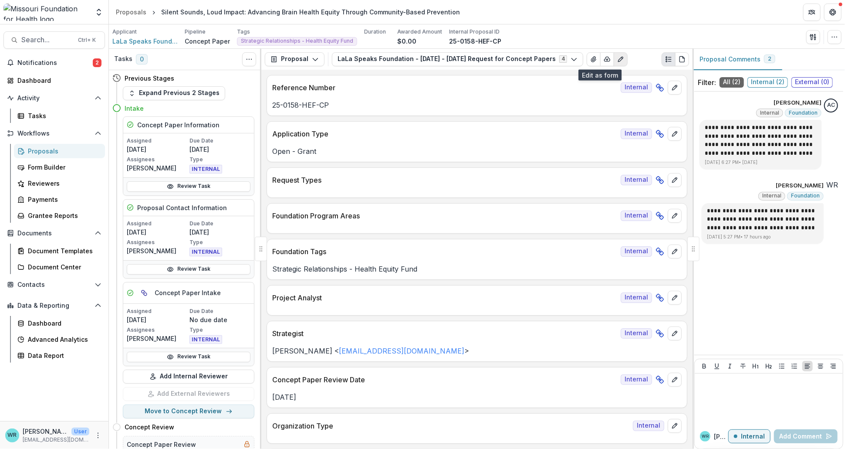
click at [617, 58] on icon "Edit as form" at bounding box center [620, 59] width 7 height 7
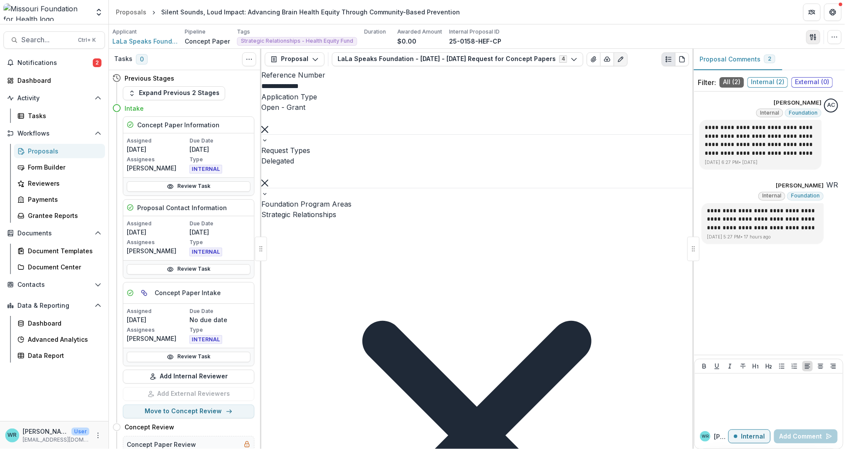
click at [814, 36] on icon "button" at bounding box center [813, 37] width 7 height 7
click at [757, 70] on button "Proposal Files" at bounding box center [771, 71] width 93 height 14
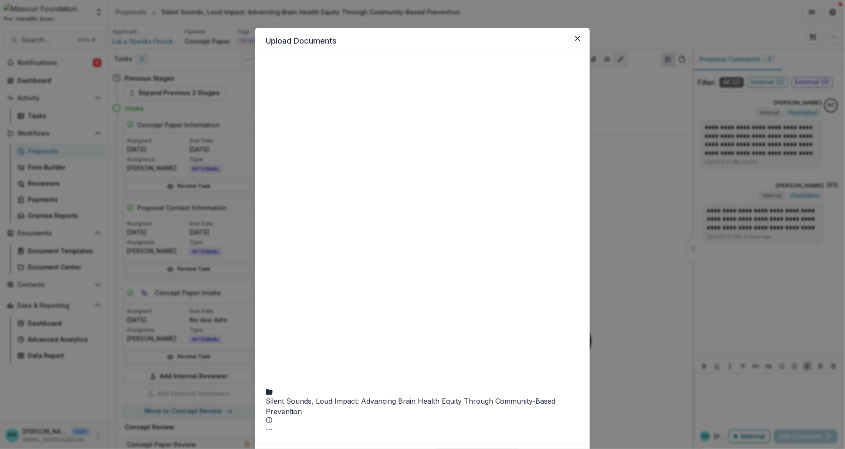
click at [277, 79] on icon at bounding box center [423, 221] width 314 height 314
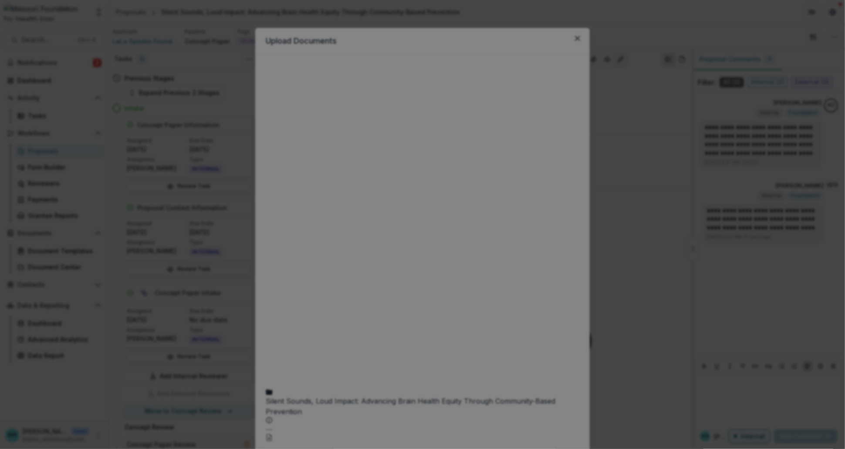
click at [830, 13] on icon "Close" at bounding box center [832, 10] width 5 height 5
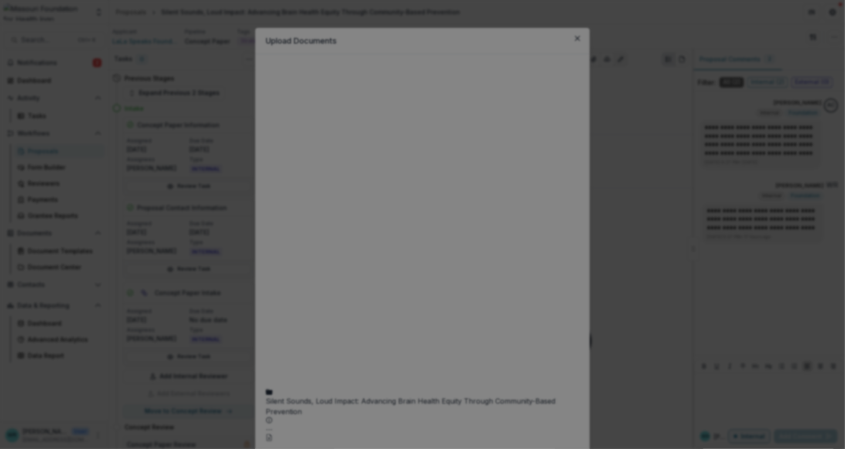
click at [826, 17] on button "Close" at bounding box center [833, 10] width 14 height 14
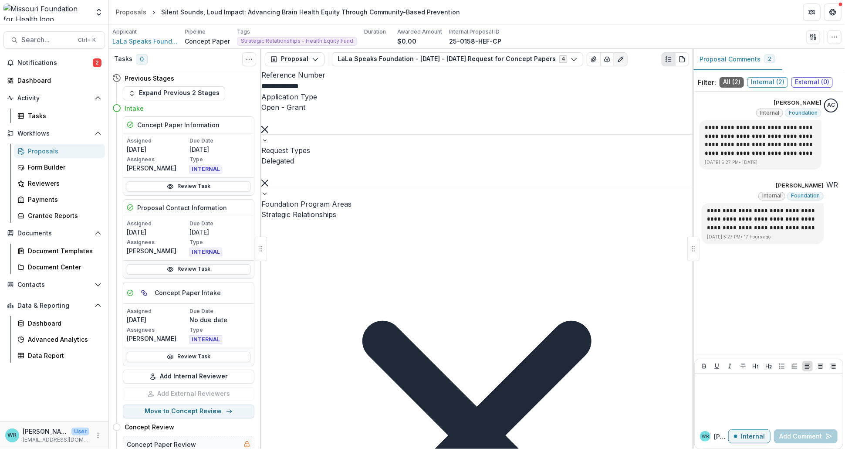
click at [757, 436] on p "Internal" at bounding box center [753, 436] width 24 height 7
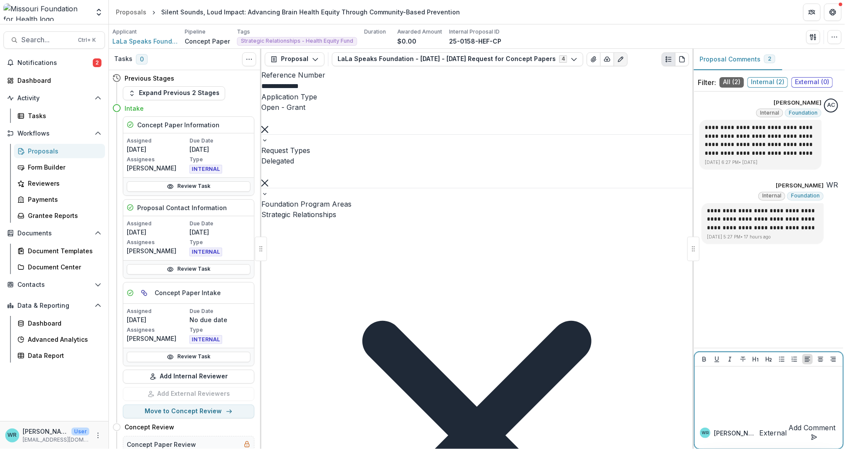
click at [734, 379] on p at bounding box center [768, 375] width 141 height 10
click at [730, 400] on button "[PERSON_NAME]" at bounding box center [728, 395] width 60 height 10
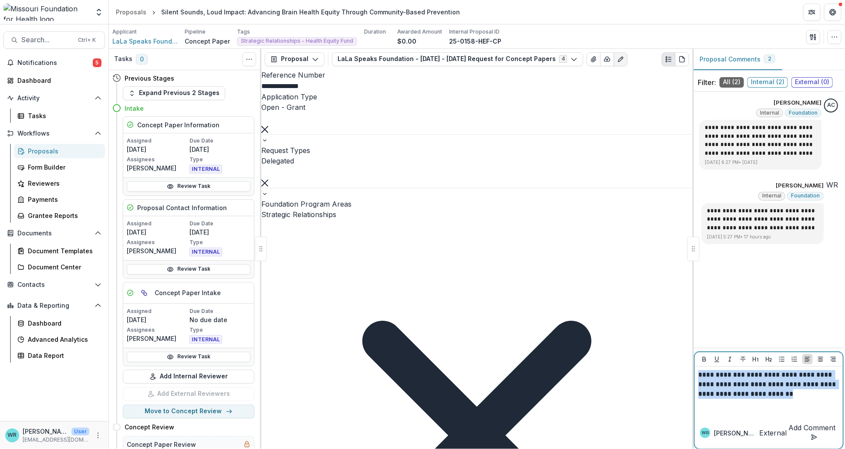
drag, startPoint x: 650, startPoint y: 388, endPoint x: 636, endPoint y: 368, distance: 24.4
click at [636, 368] on div "Tasks 0 Show Cancelled Tasks Previous Stages Expand Previous 2 Stages Intake Co…" at bounding box center [477, 249] width 736 height 400
click at [760, 435] on p "External" at bounding box center [773, 432] width 27 height 10
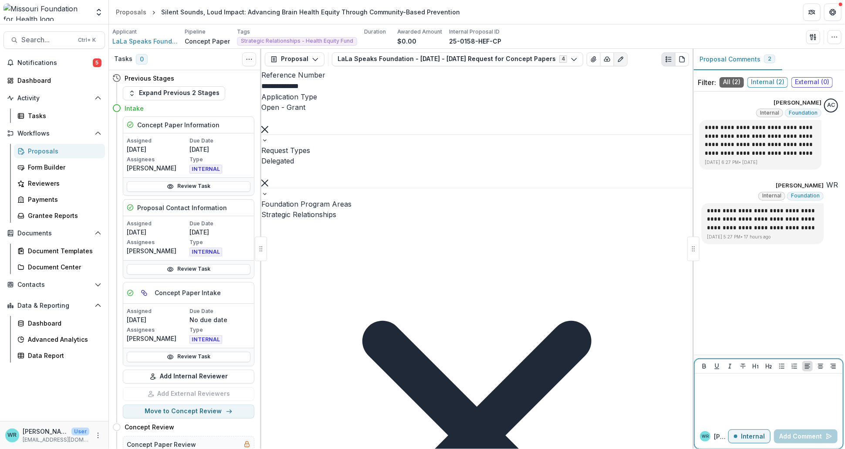
click at [703, 382] on p at bounding box center [768, 382] width 141 height 10
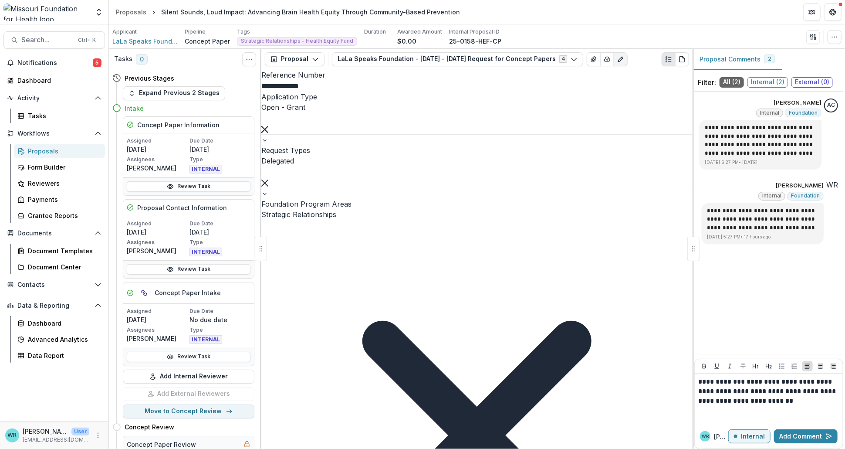
click at [813, 434] on button "Add Comment" at bounding box center [806, 436] width 64 height 14
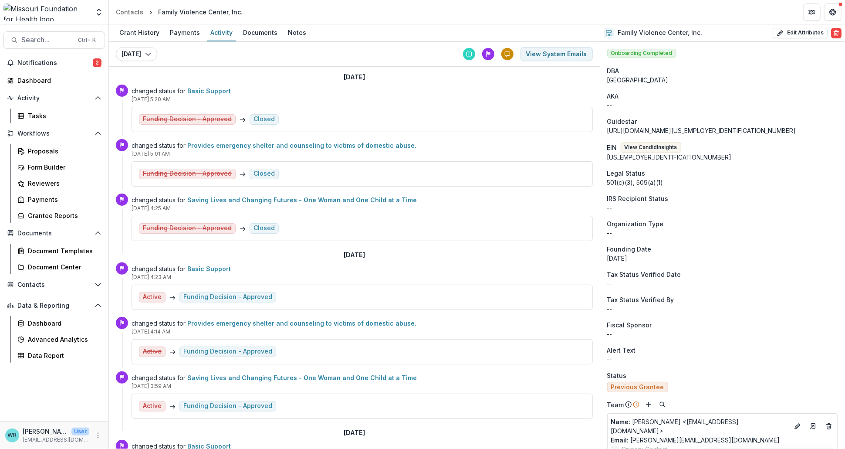
scroll to position [581, 0]
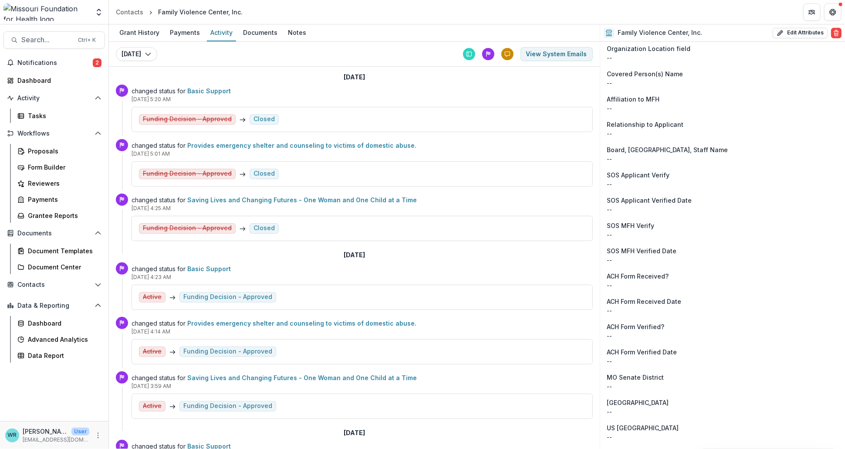
click at [816, 271] on div "ACH Form Received?" at bounding box center [722, 275] width 231 height 9
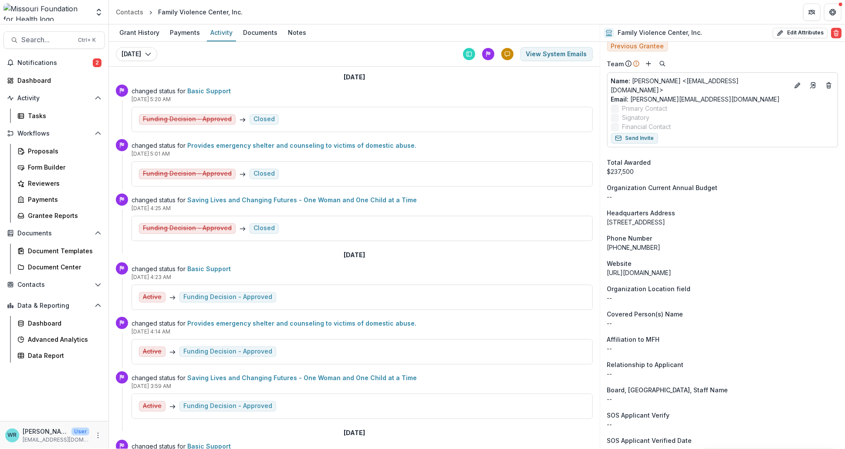
scroll to position [0, 0]
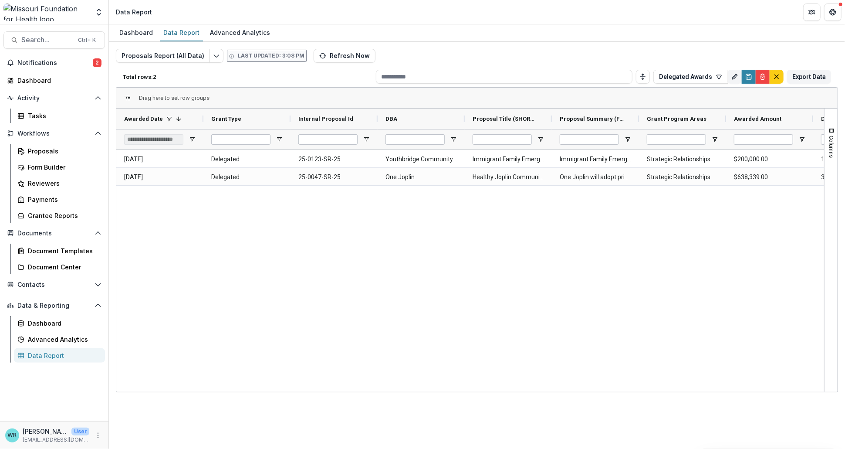
drag, startPoint x: 651, startPoint y: 388, endPoint x: 761, endPoint y: 401, distance: 111.0
click at [810, 387] on div "2025-07-29 Delegated 25-0123-SR-25 Youthbridge Community Foundation Immigrant F…" at bounding box center [470, 270] width 708 height 240
click at [691, 76] on button "Delegated Awards" at bounding box center [690, 77] width 75 height 14
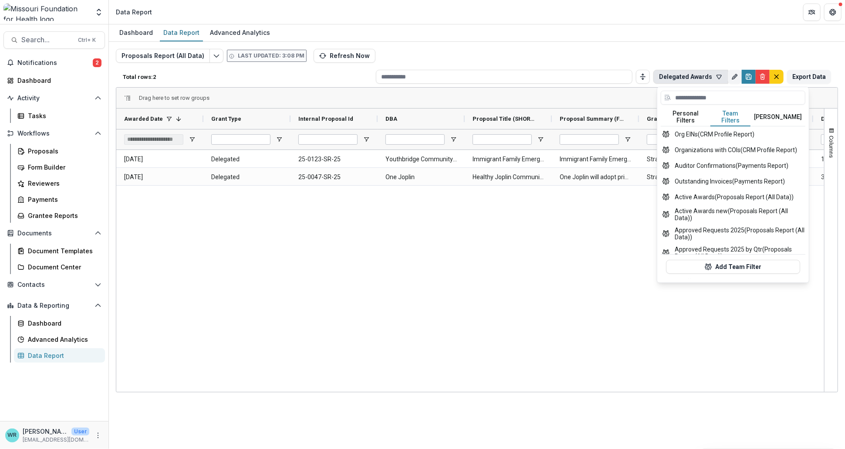
click at [741, 113] on button "Team Filters" at bounding box center [730, 117] width 40 height 18
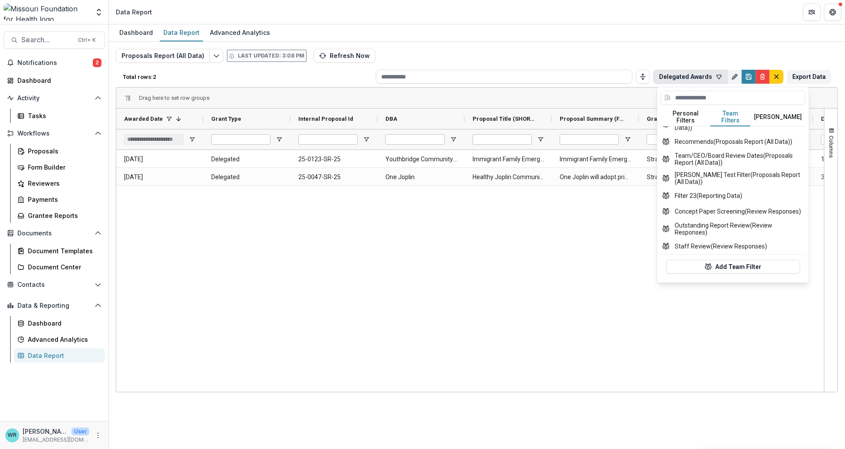
scroll to position [354, 0]
click at [735, 190] on button "Filter 23 (Reporting Data)" at bounding box center [733, 196] width 145 height 16
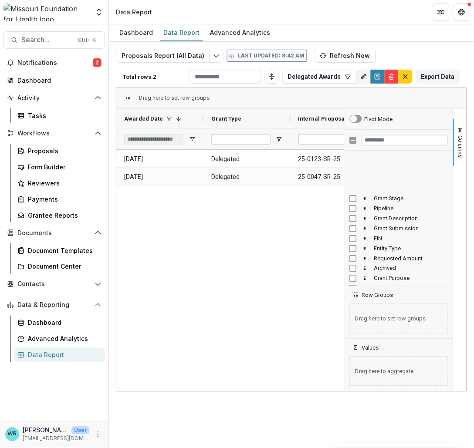
scroll to position [48, 0]
